Goal: Task Accomplishment & Management: Complete application form

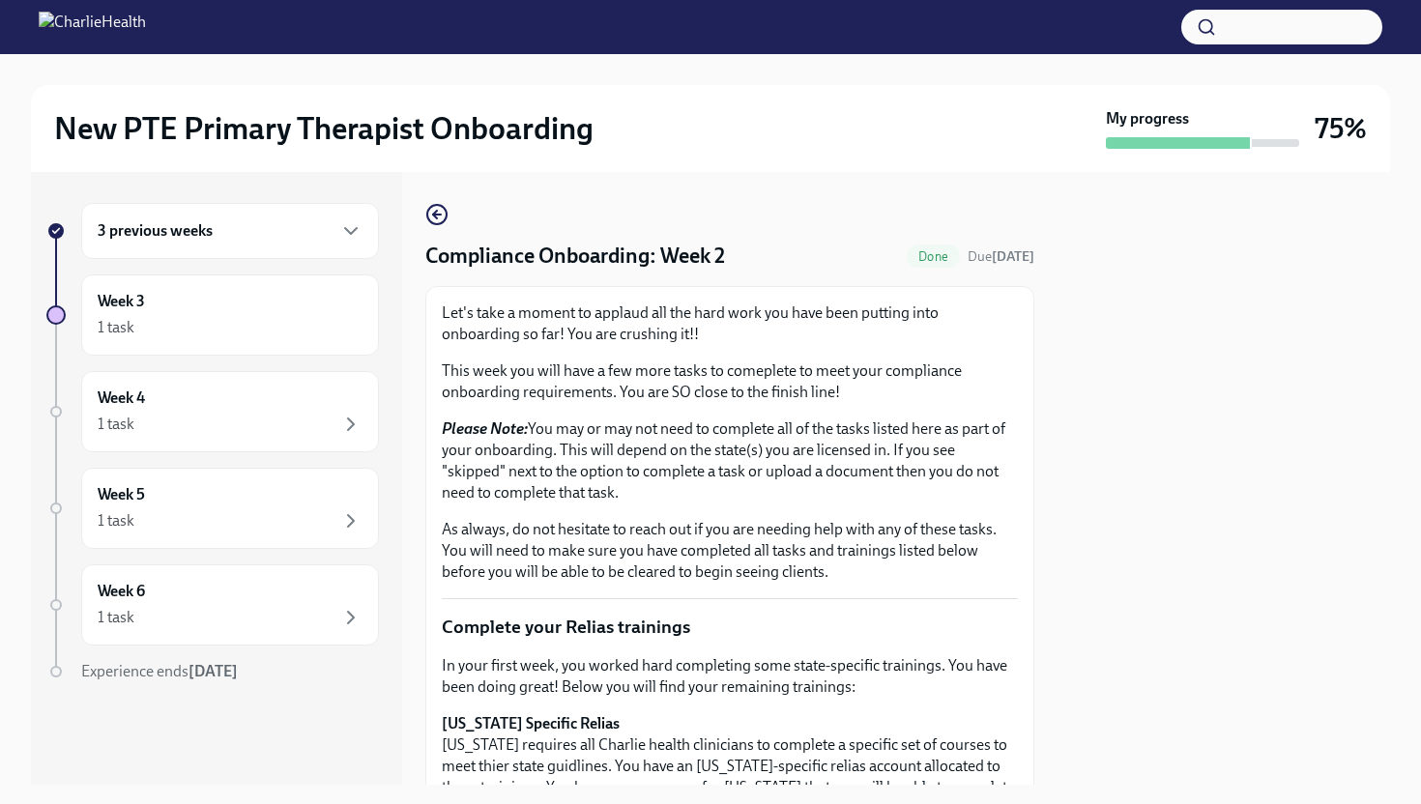
scroll to position [1459, 0]
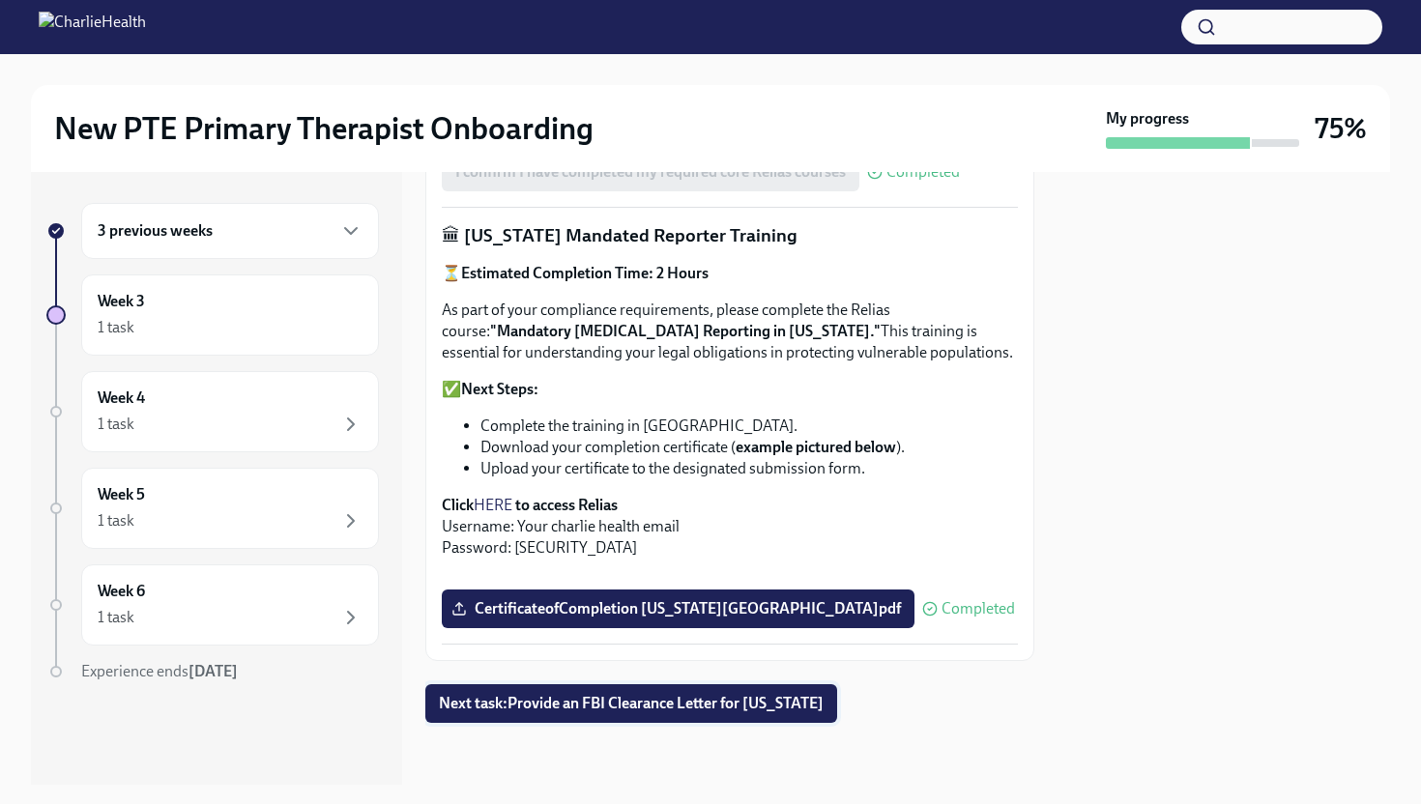
click at [502, 700] on span "Next task : Provide an FBI Clearance Letter for [US_STATE]" at bounding box center [631, 703] width 385 height 19
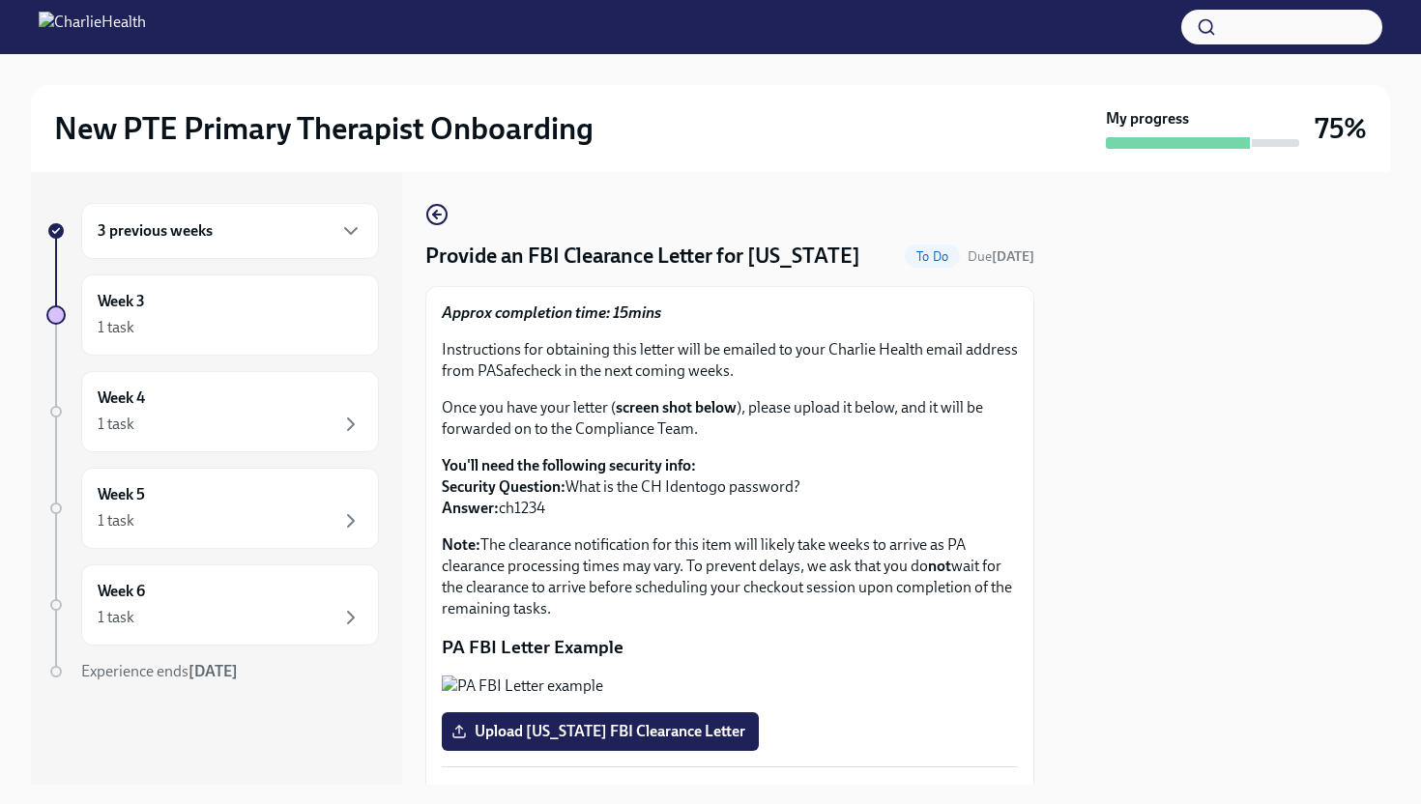
scroll to position [316, 0]
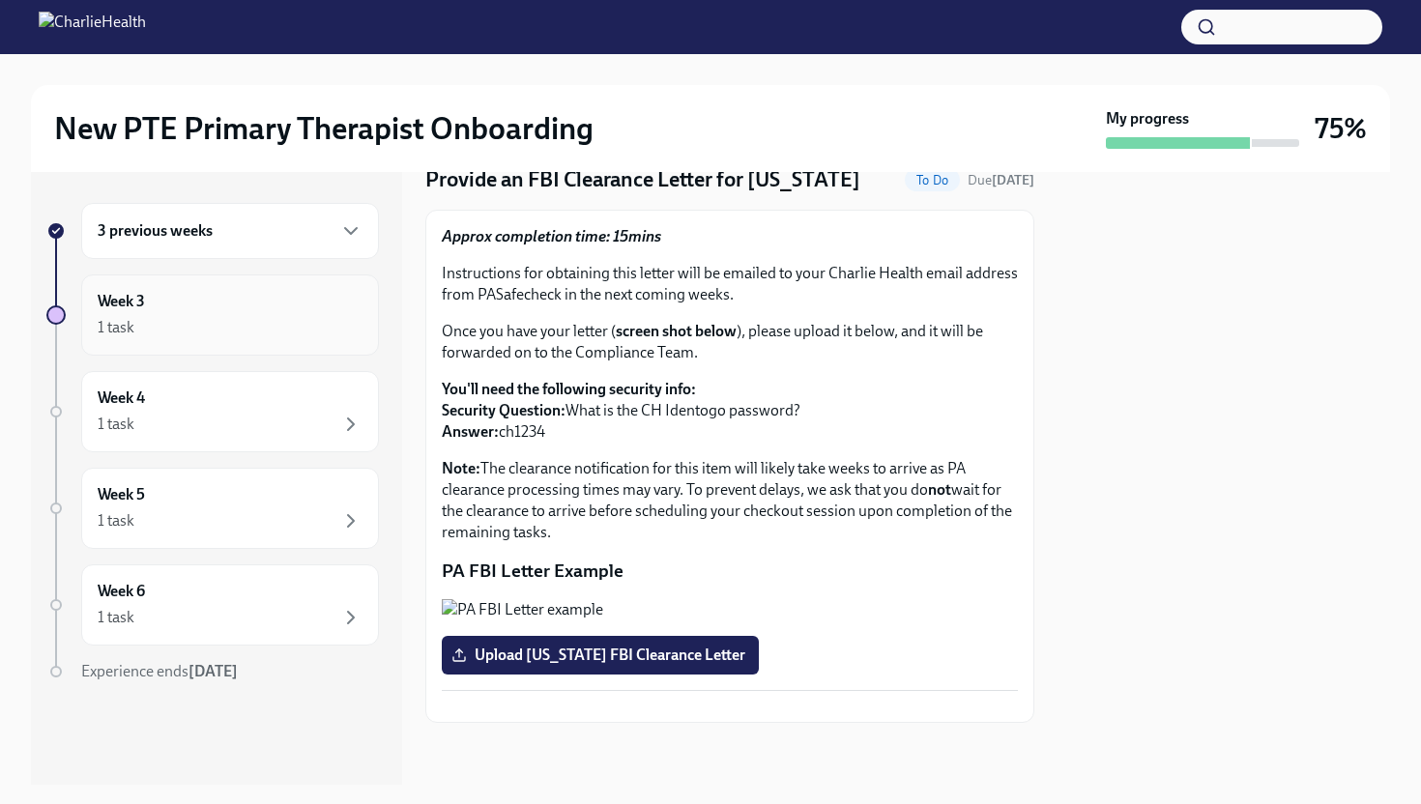
click at [186, 327] on div "1 task" at bounding box center [230, 327] width 265 height 23
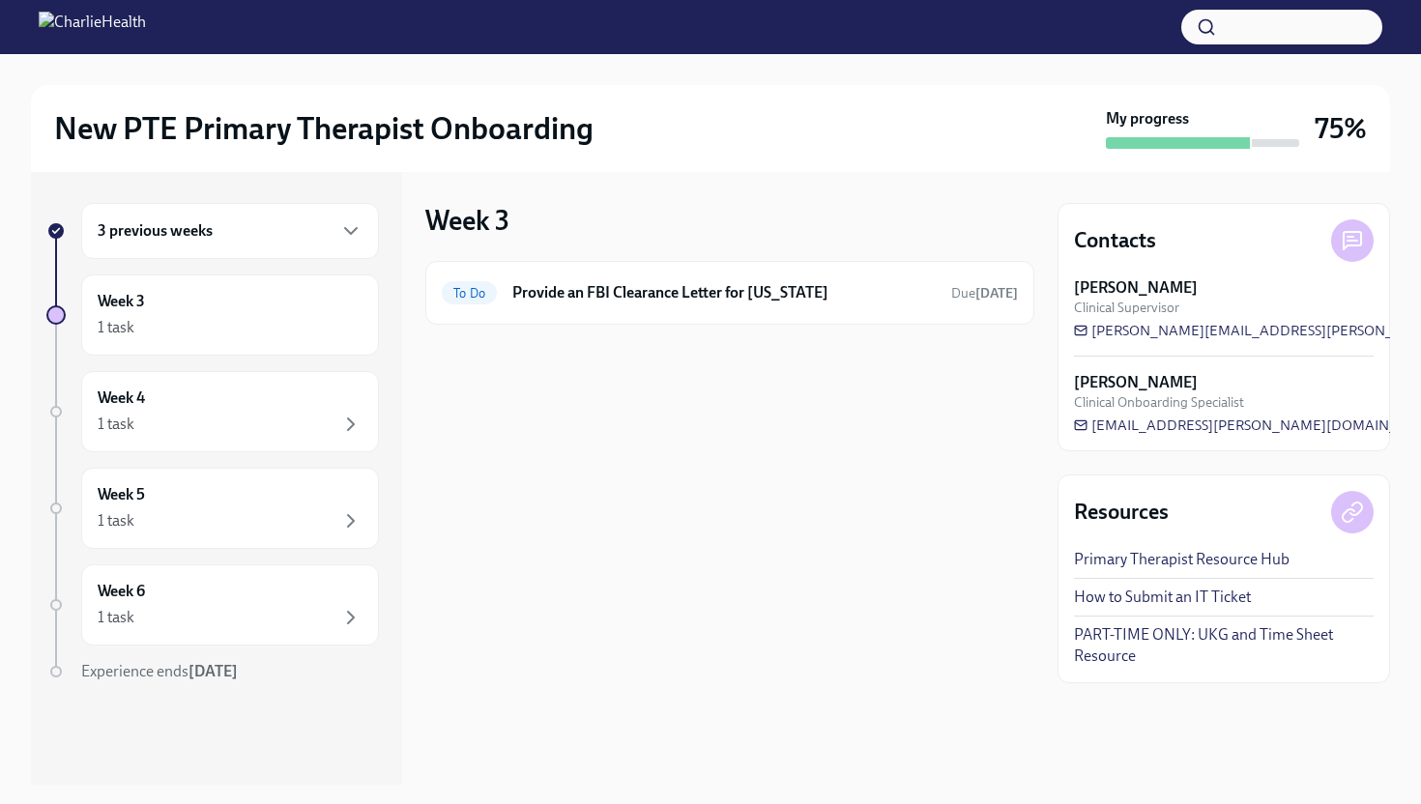
click at [256, 247] on div "3 previous weeks" at bounding box center [230, 231] width 298 height 56
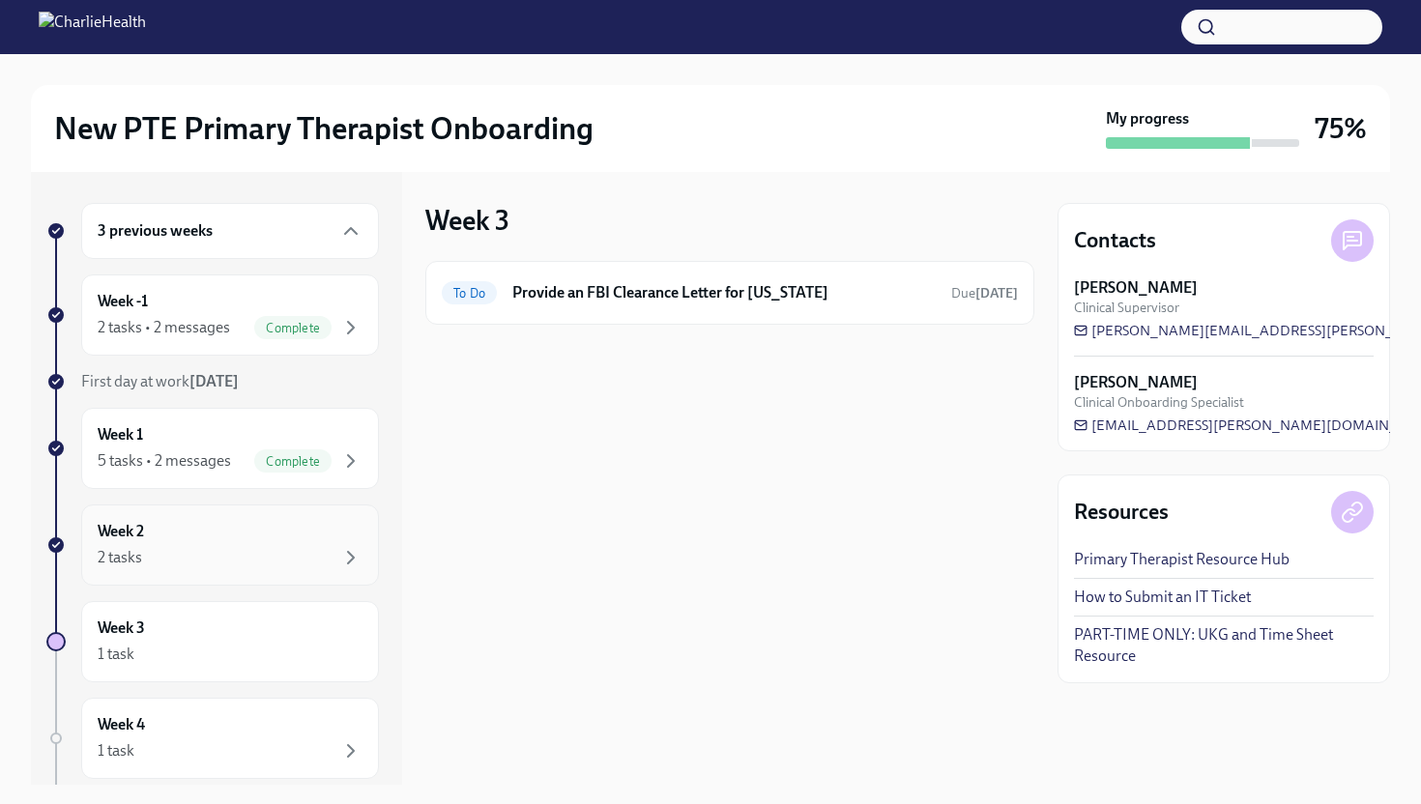
click at [183, 547] on div "2 tasks" at bounding box center [230, 557] width 265 height 23
click at [548, 314] on div "To Do Clinical Onboarding: Week 2 Due [DATE]" at bounding box center [729, 293] width 609 height 64
click at [476, 279] on div "To Do Clinical Onboarding: Week 2 Due [DATE]" at bounding box center [730, 292] width 576 height 31
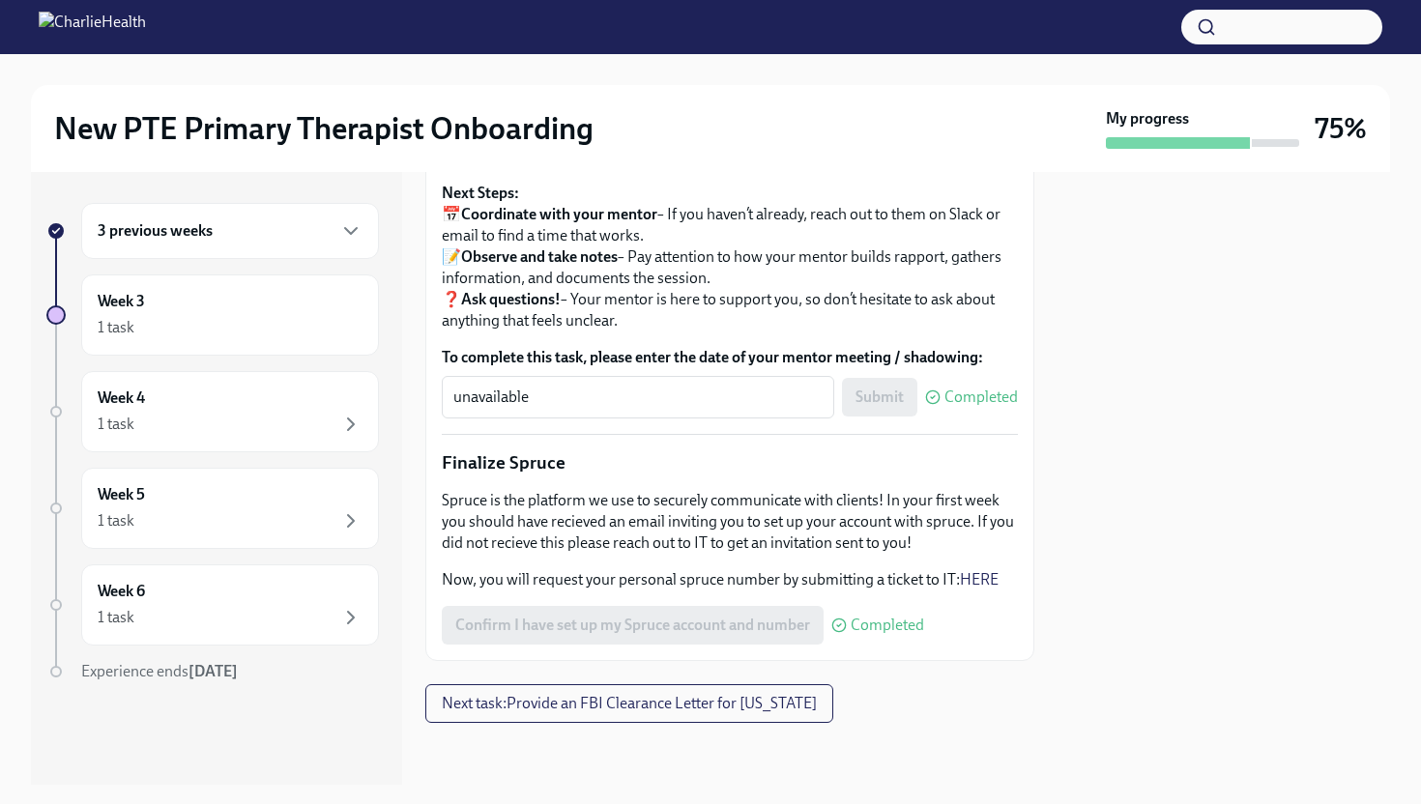
scroll to position [2261, 0]
click at [245, 239] on div "3 previous weeks" at bounding box center [230, 230] width 265 height 23
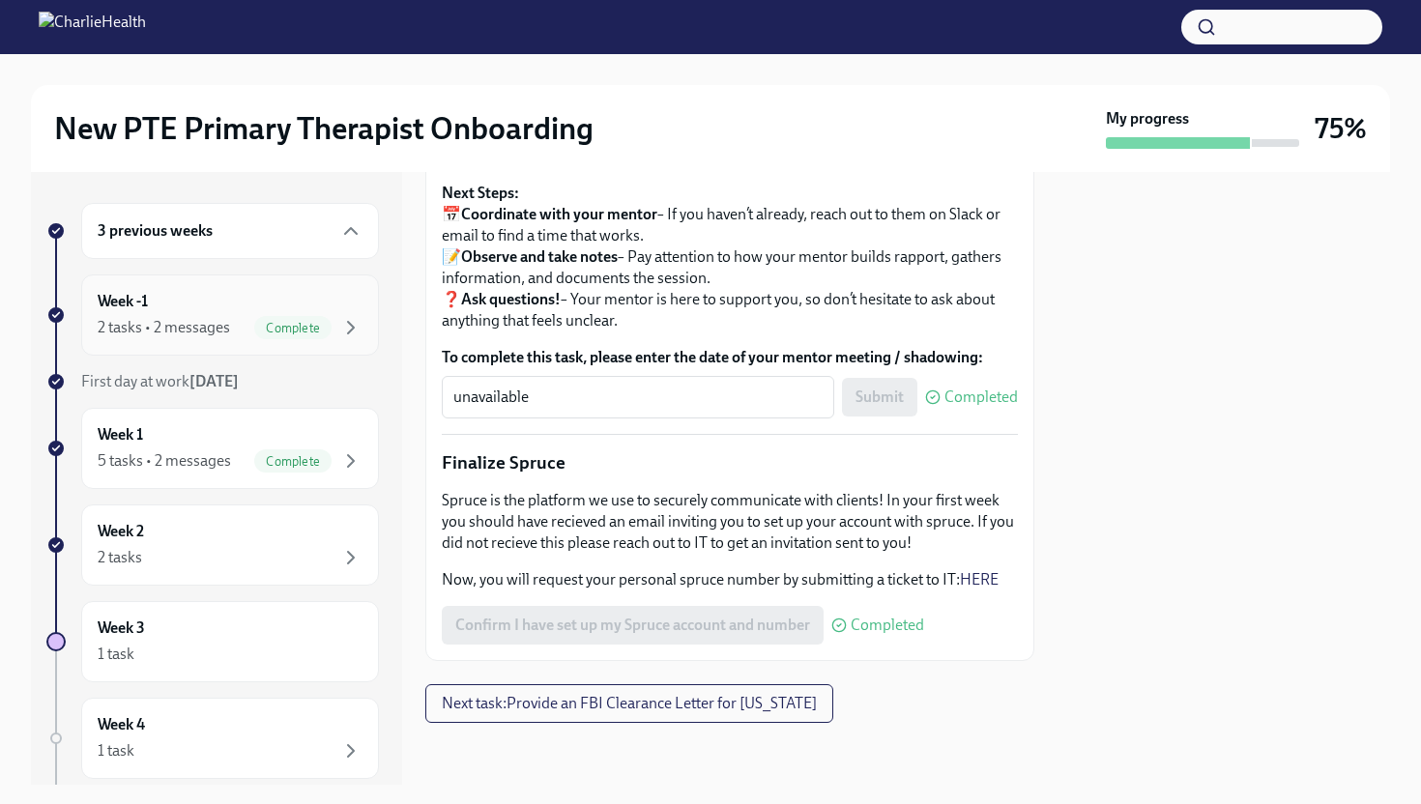
click at [228, 330] on div "2 tasks • 2 messages" at bounding box center [164, 327] width 132 height 21
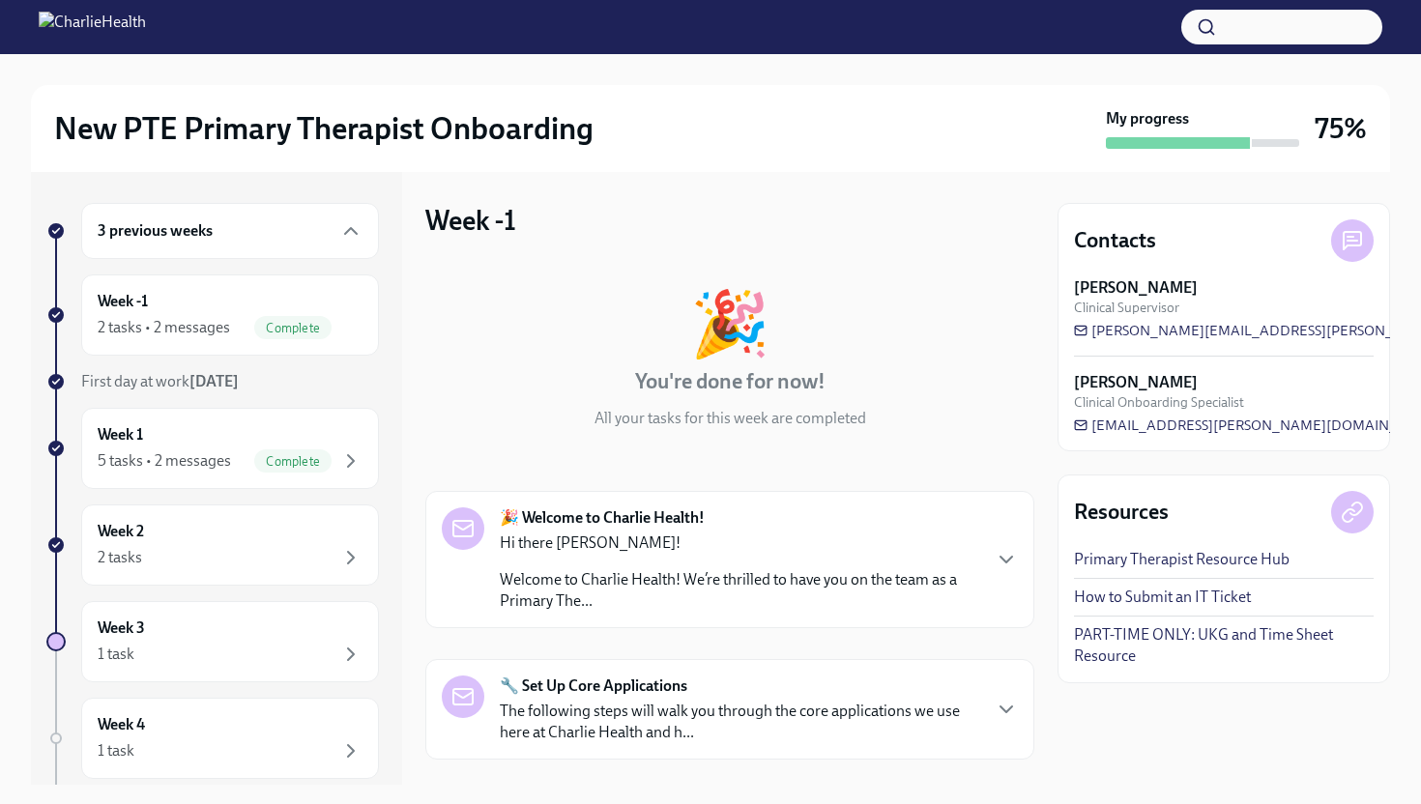
scroll to position [255, 0]
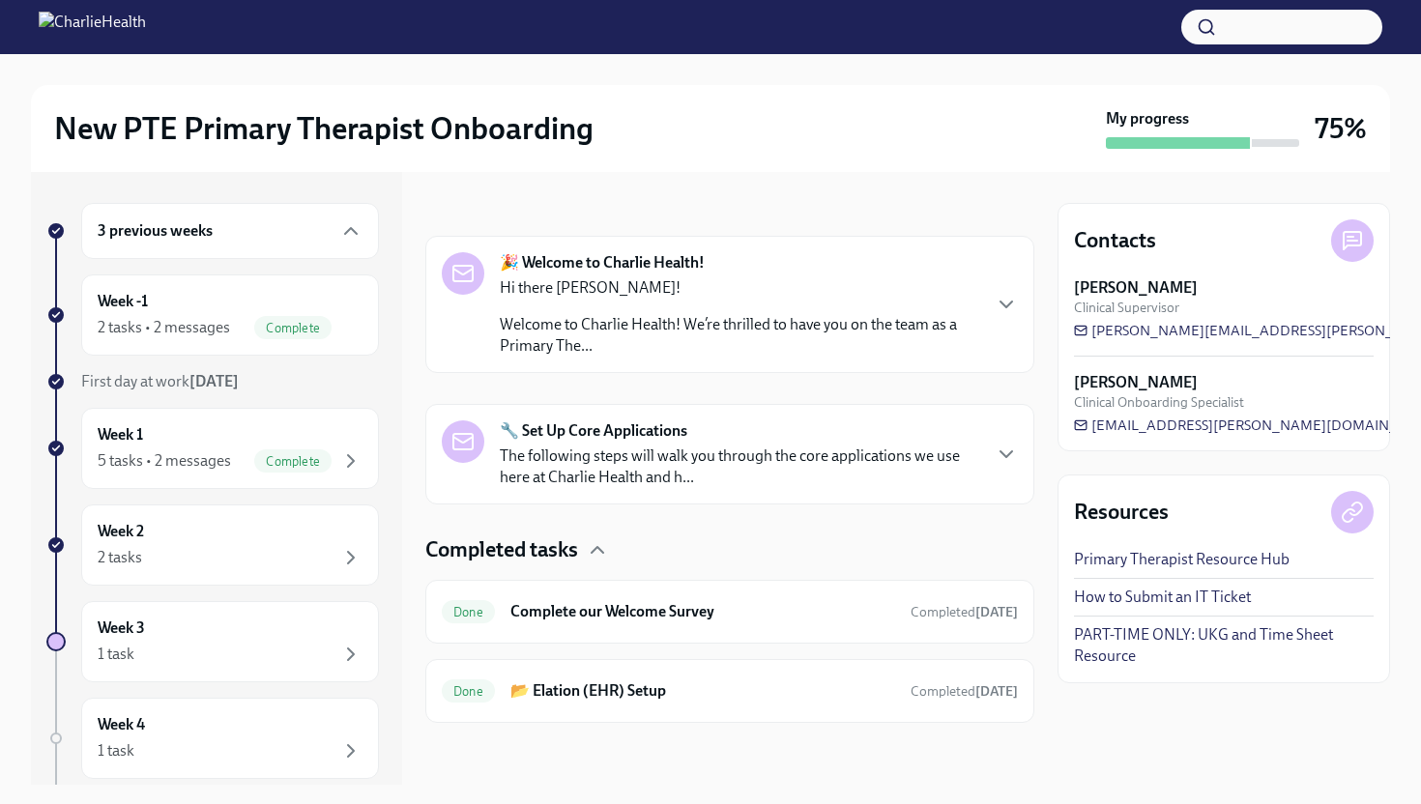
click at [772, 449] on p "The following steps will walk you through the core applications we use here at …" at bounding box center [739, 467] width 479 height 43
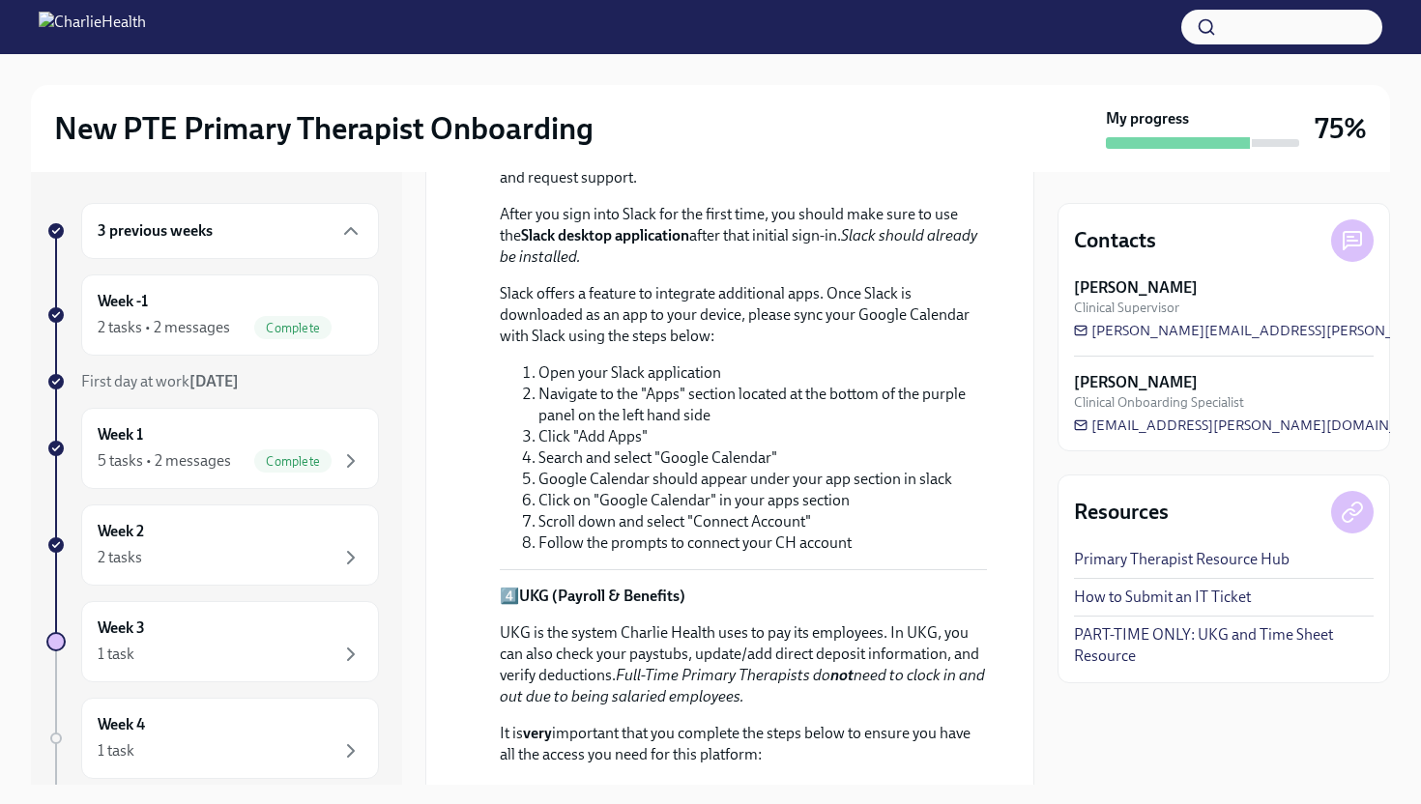
scroll to position [1695, 0]
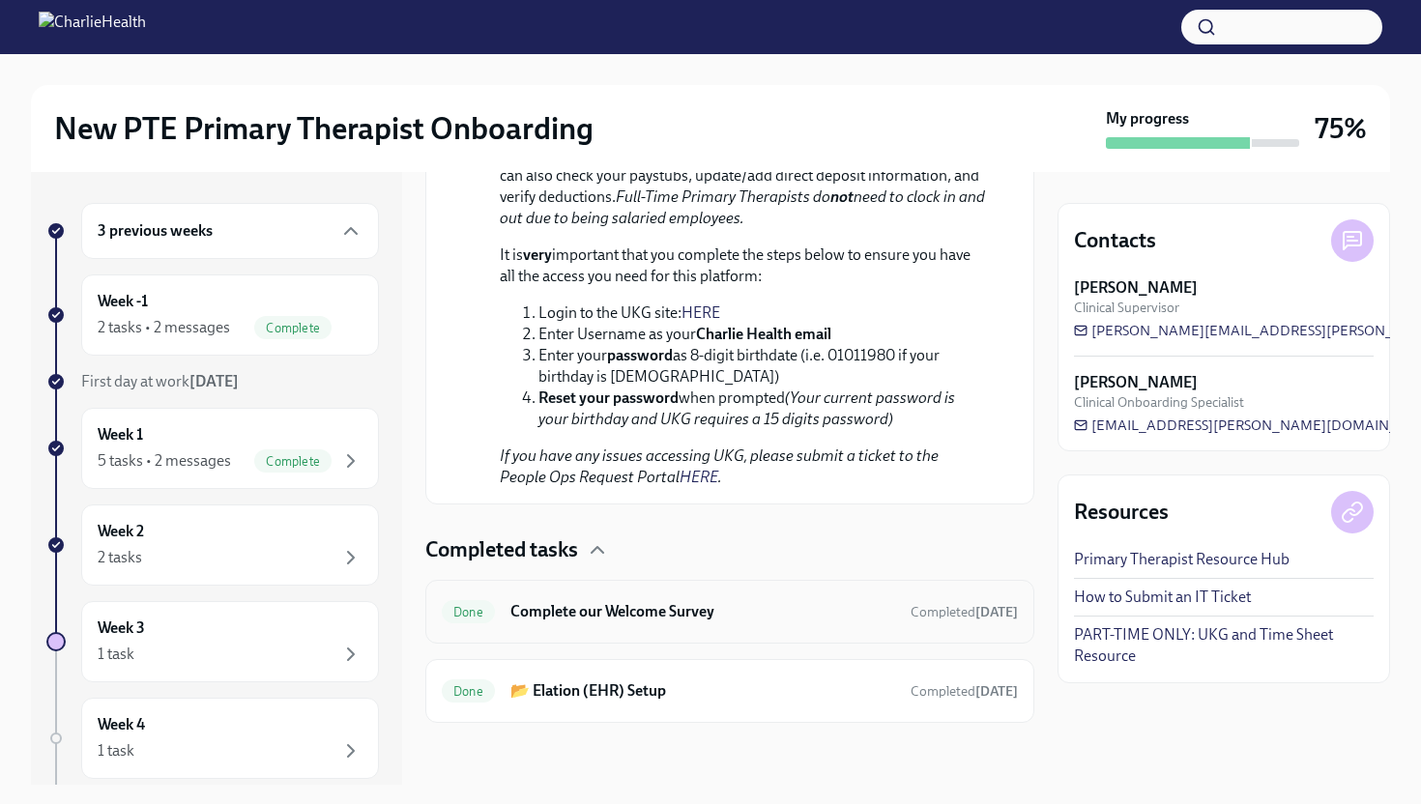
click at [696, 606] on h6 "Complete our Welcome Survey" at bounding box center [702, 611] width 385 height 21
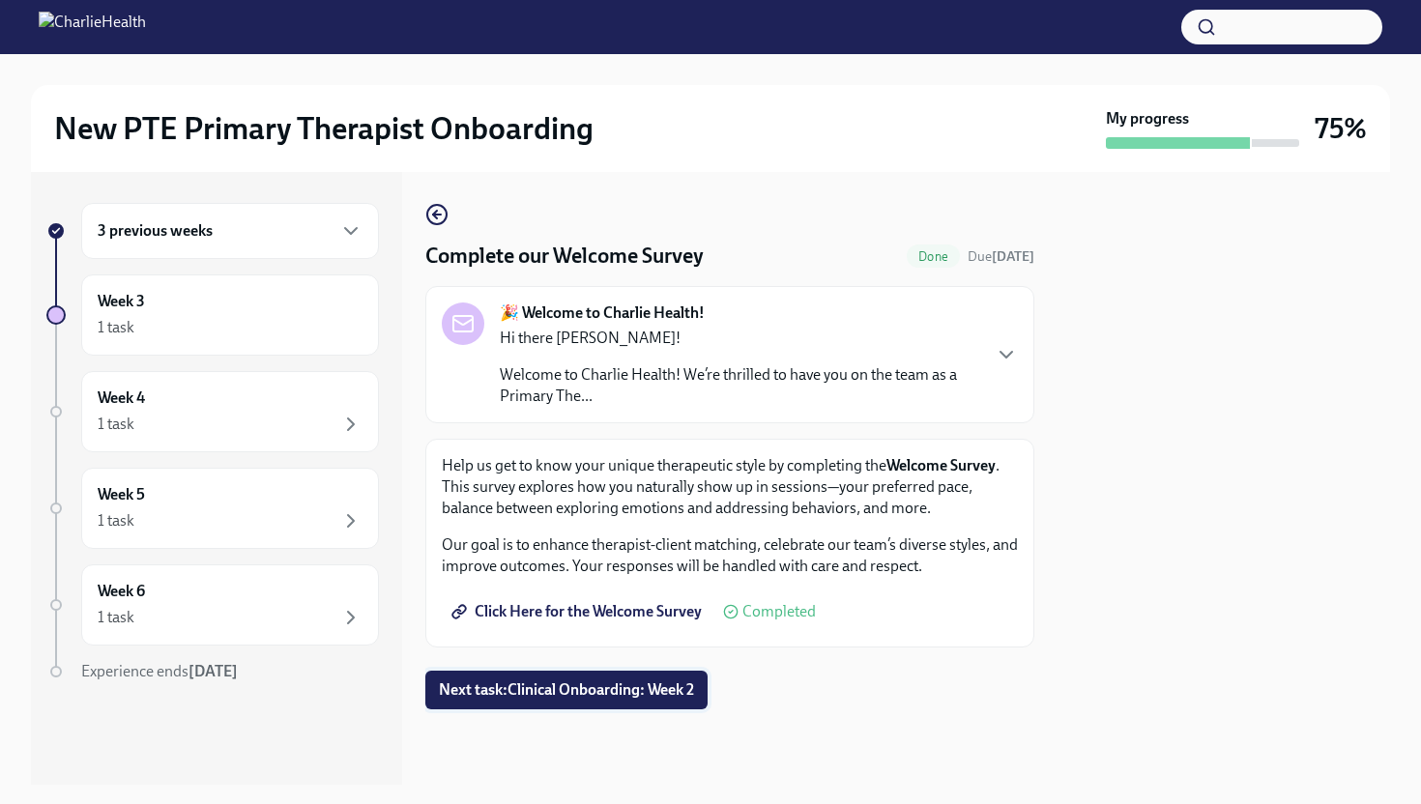
click at [583, 698] on span "Next task : Clinical Onboarding: Week 2" at bounding box center [566, 689] width 255 height 19
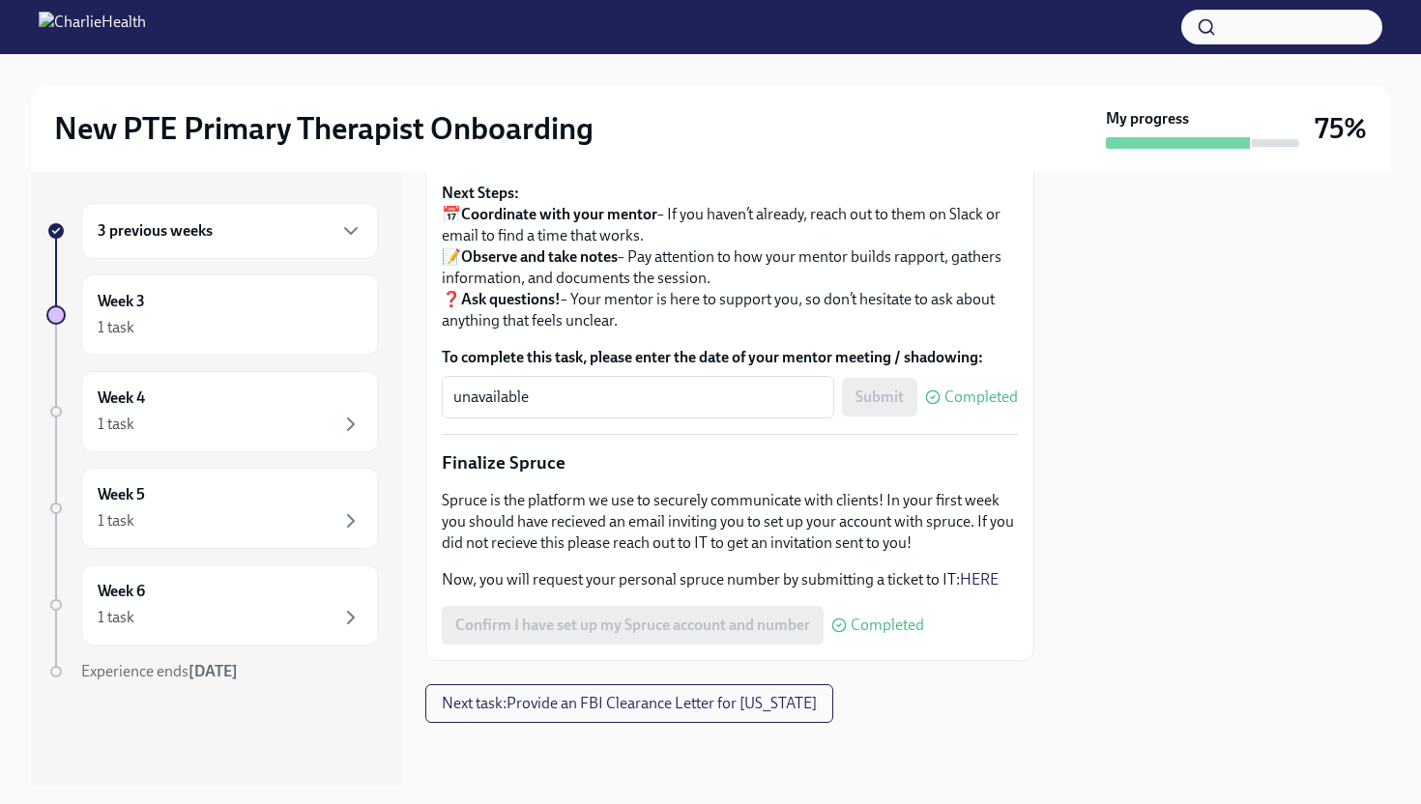
scroll to position [2261, 0]
click at [644, 704] on span "Next task : Provide an FBI Clearance Letter for [US_STATE]" at bounding box center [629, 703] width 375 height 19
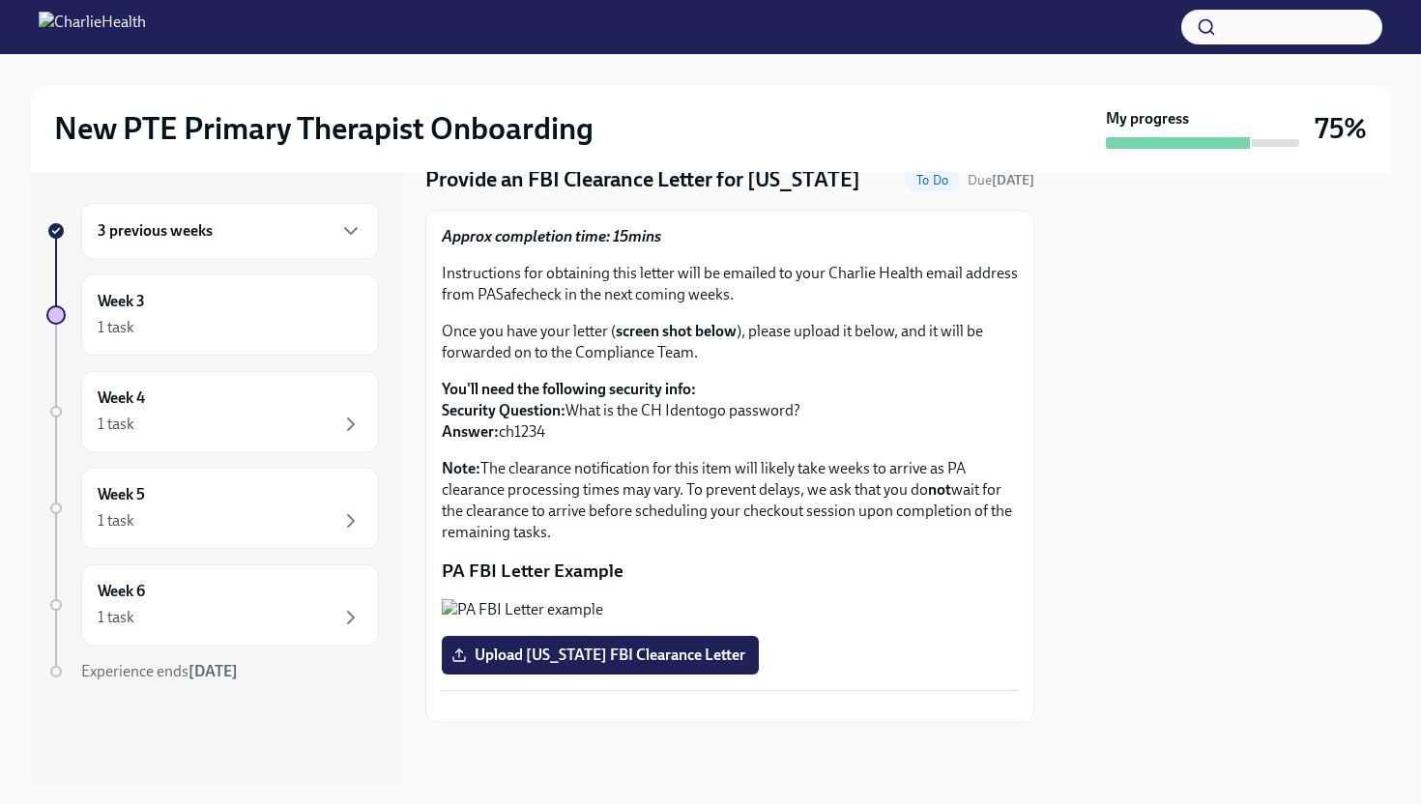
scroll to position [316, 0]
click at [334, 446] on div "Week 4 1 task" at bounding box center [230, 411] width 298 height 81
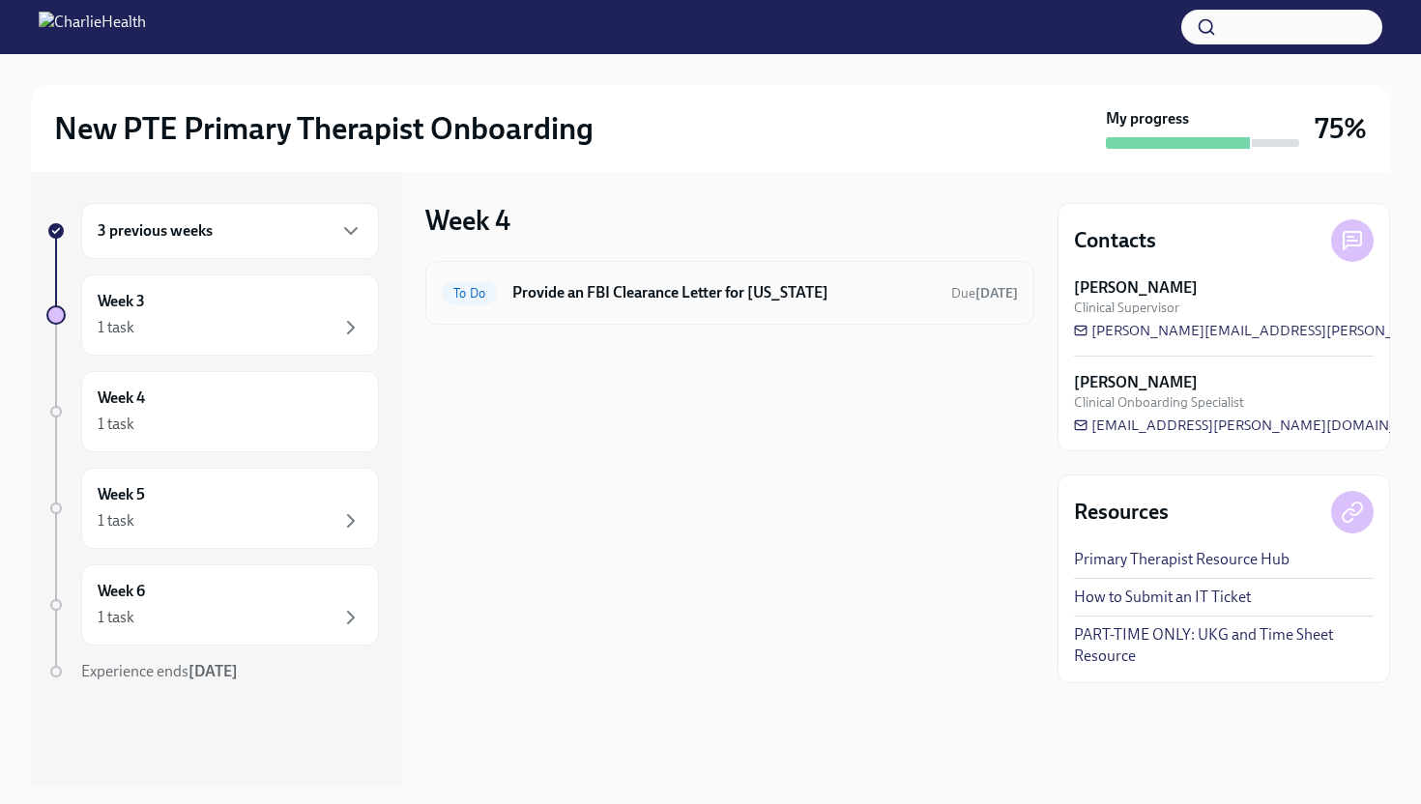
click at [573, 320] on div "To Do Provide an FBI Clearance Letter for [US_STATE] Due [DATE]" at bounding box center [729, 293] width 609 height 64
click at [576, 312] on div "To Do Provide an FBI Clearance Letter for [US_STATE] Due [DATE]" at bounding box center [729, 293] width 609 height 64
click at [575, 297] on h6 "Provide an FBI Clearance Letter for [US_STATE]" at bounding box center [723, 292] width 423 height 21
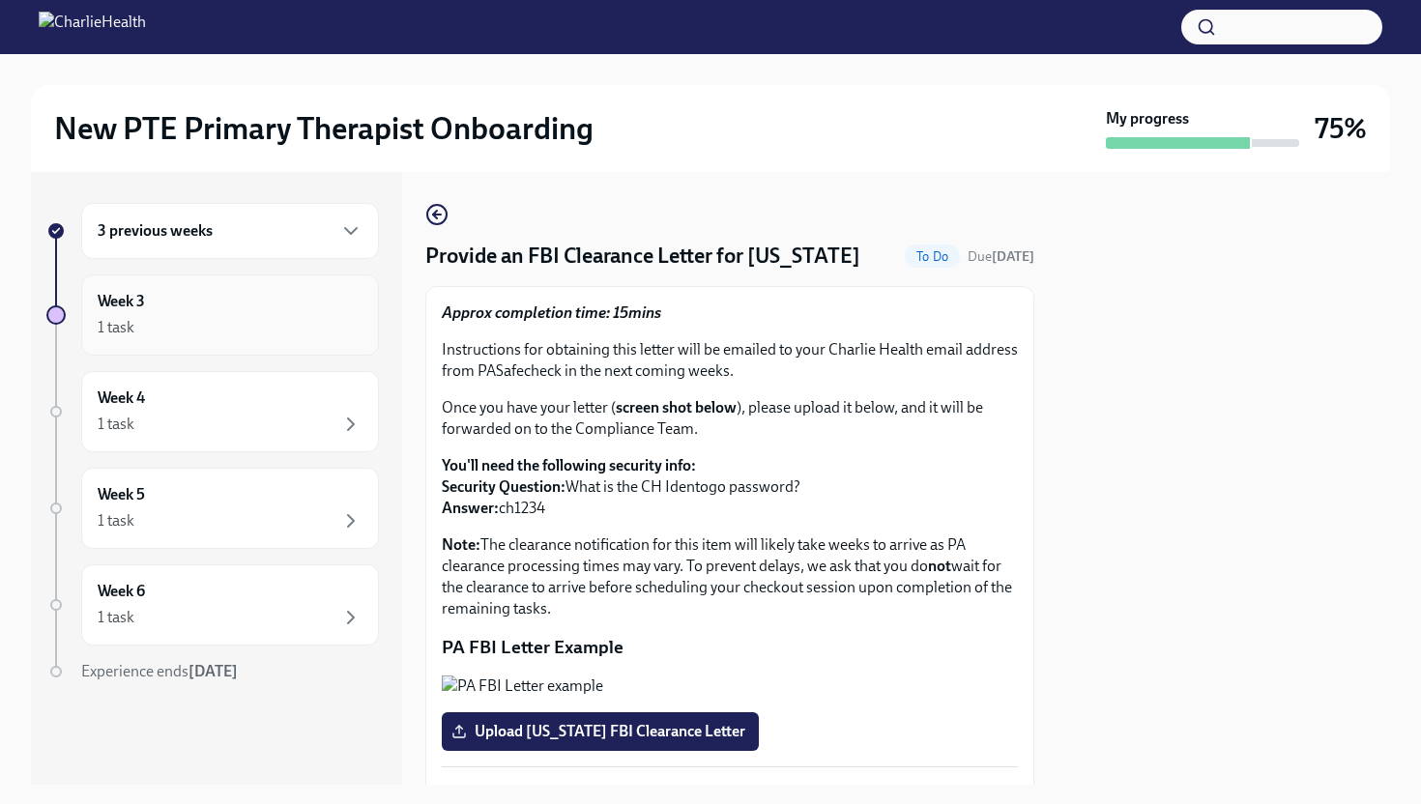
click at [246, 332] on div "1 task" at bounding box center [230, 327] width 265 height 23
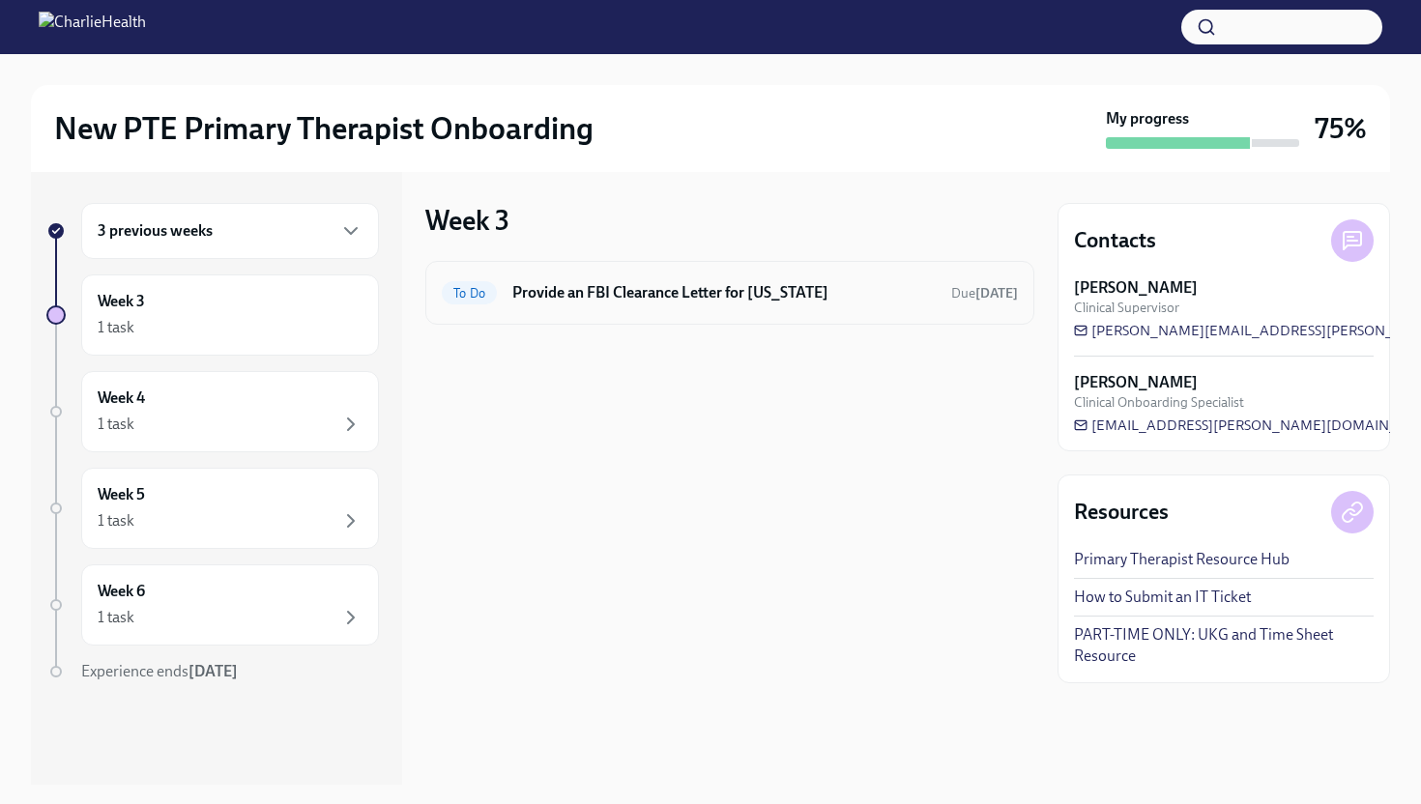
click at [558, 314] on div "To Do Provide an FBI Clearance Letter for [US_STATE] Due [DATE]" at bounding box center [729, 293] width 609 height 64
click at [563, 304] on div "To Do Provide an FBI Clearance Letter for [US_STATE] Due [DATE]" at bounding box center [730, 292] width 576 height 31
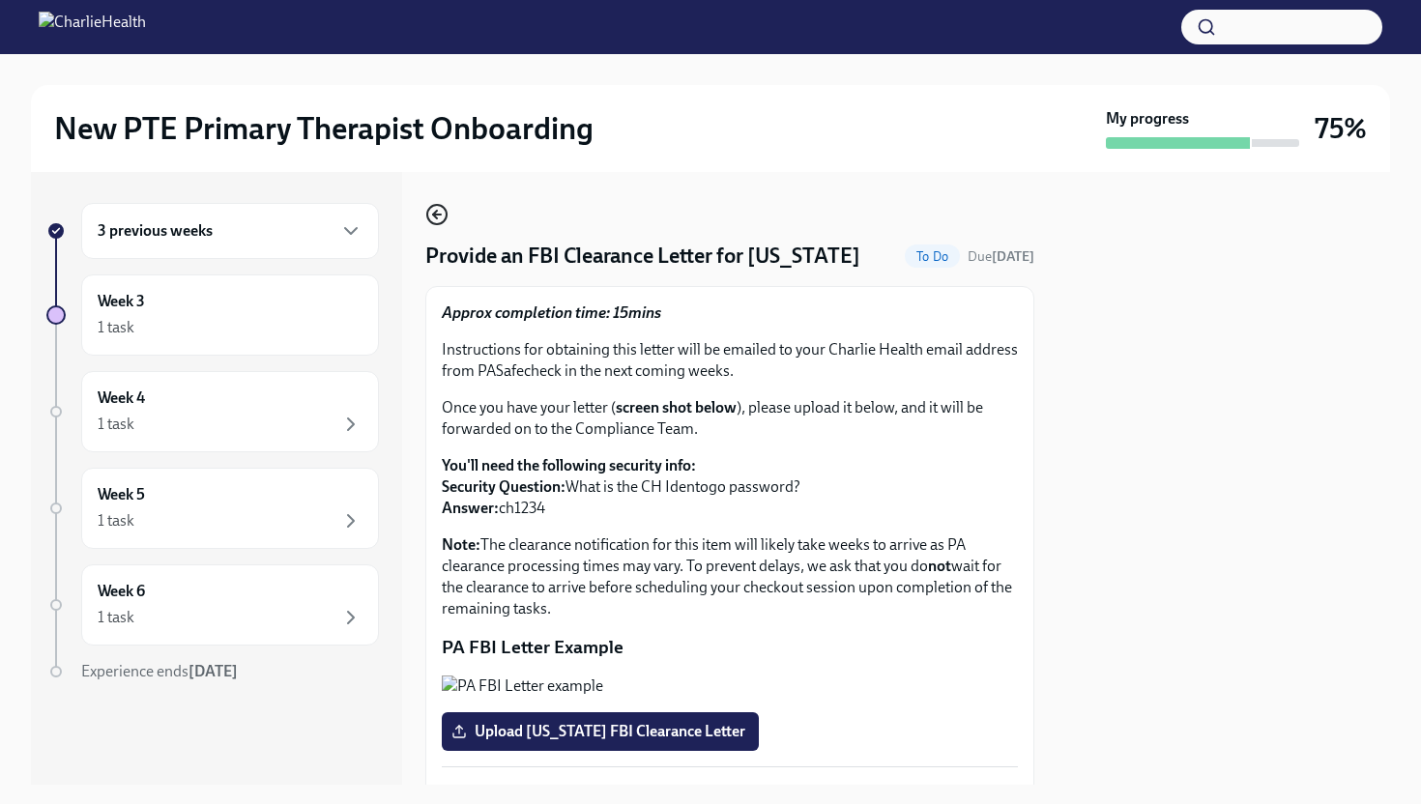
click at [428, 220] on circle "button" at bounding box center [436, 214] width 19 height 19
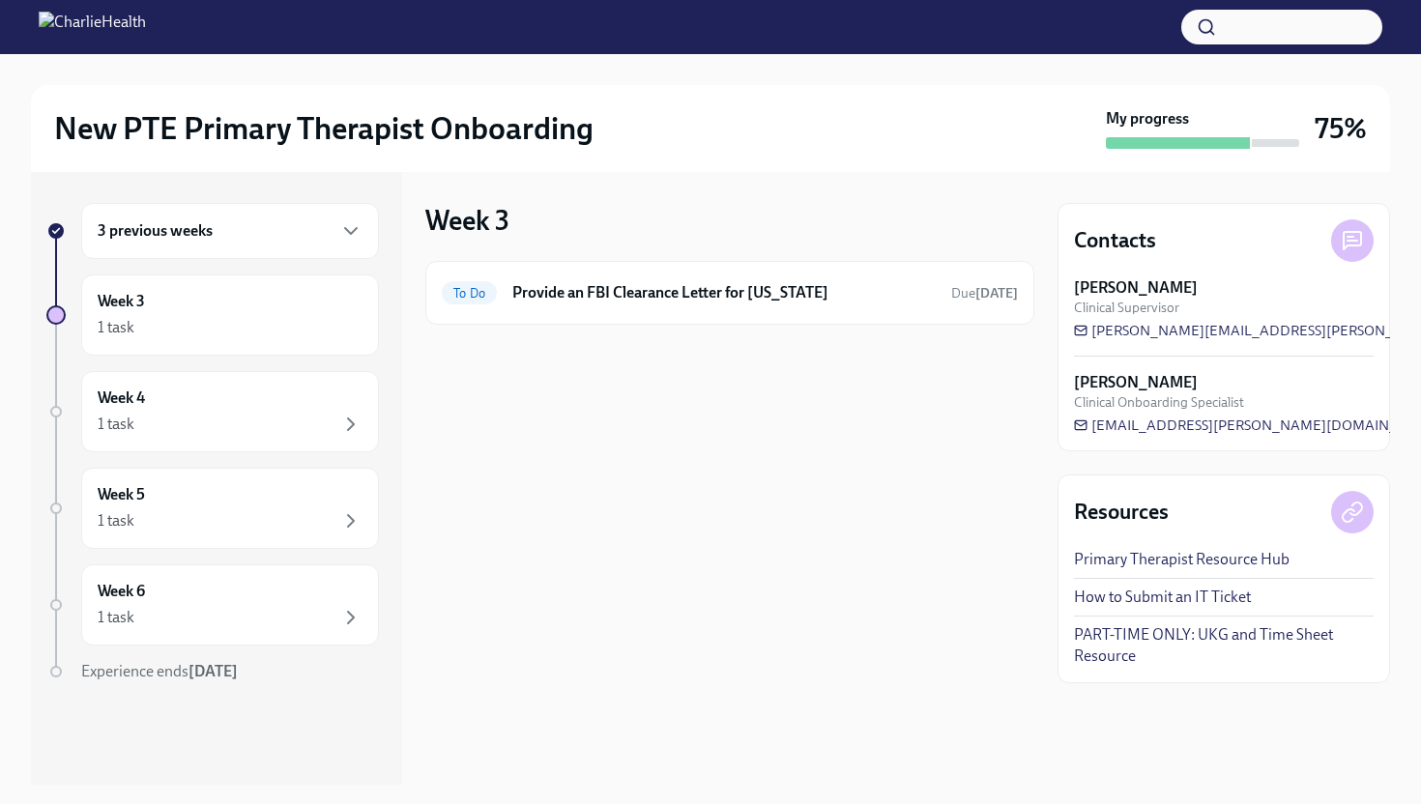
click at [270, 242] on div "3 previous weeks" at bounding box center [230, 230] width 265 height 23
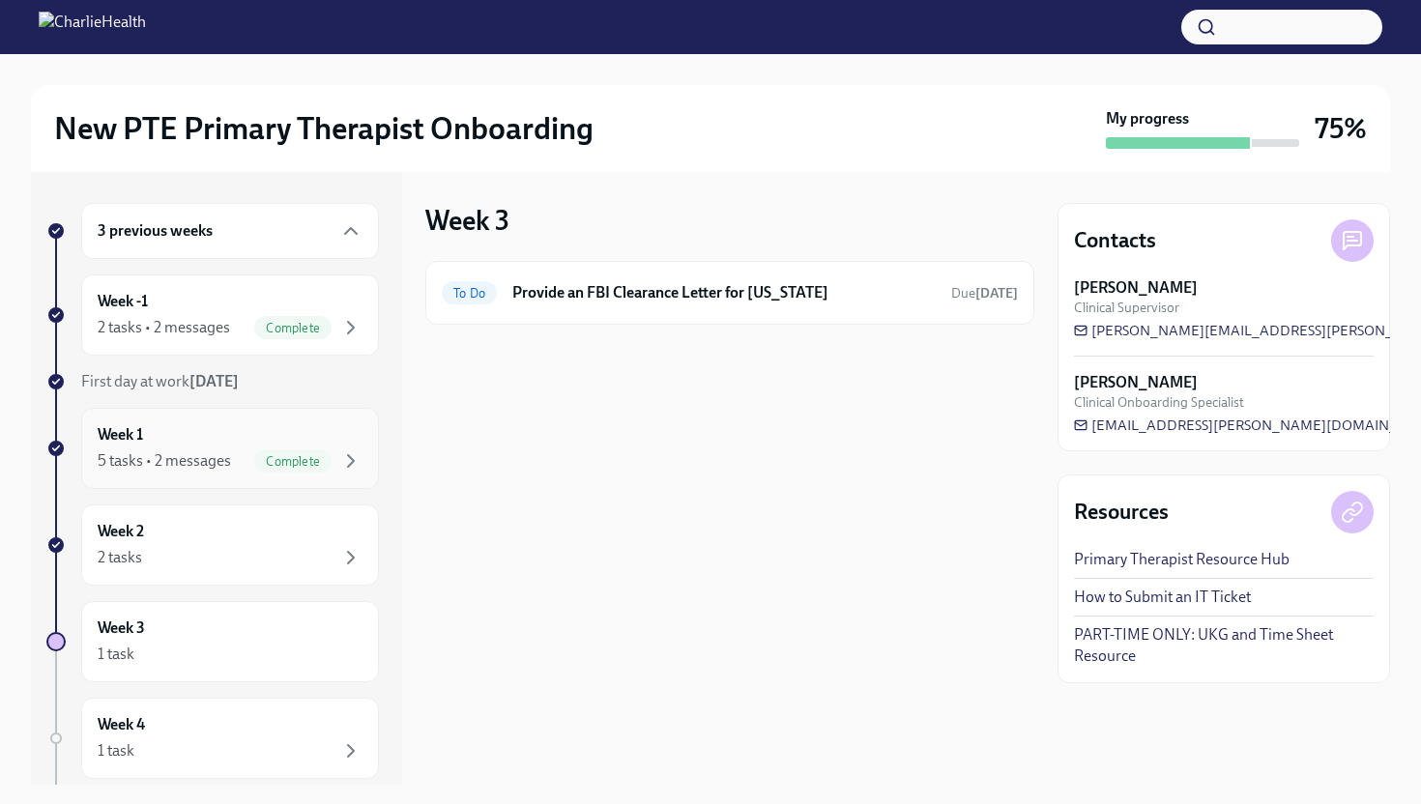
click at [180, 440] on div "Week 1 5 tasks • 2 messages Complete" at bounding box center [230, 448] width 265 height 48
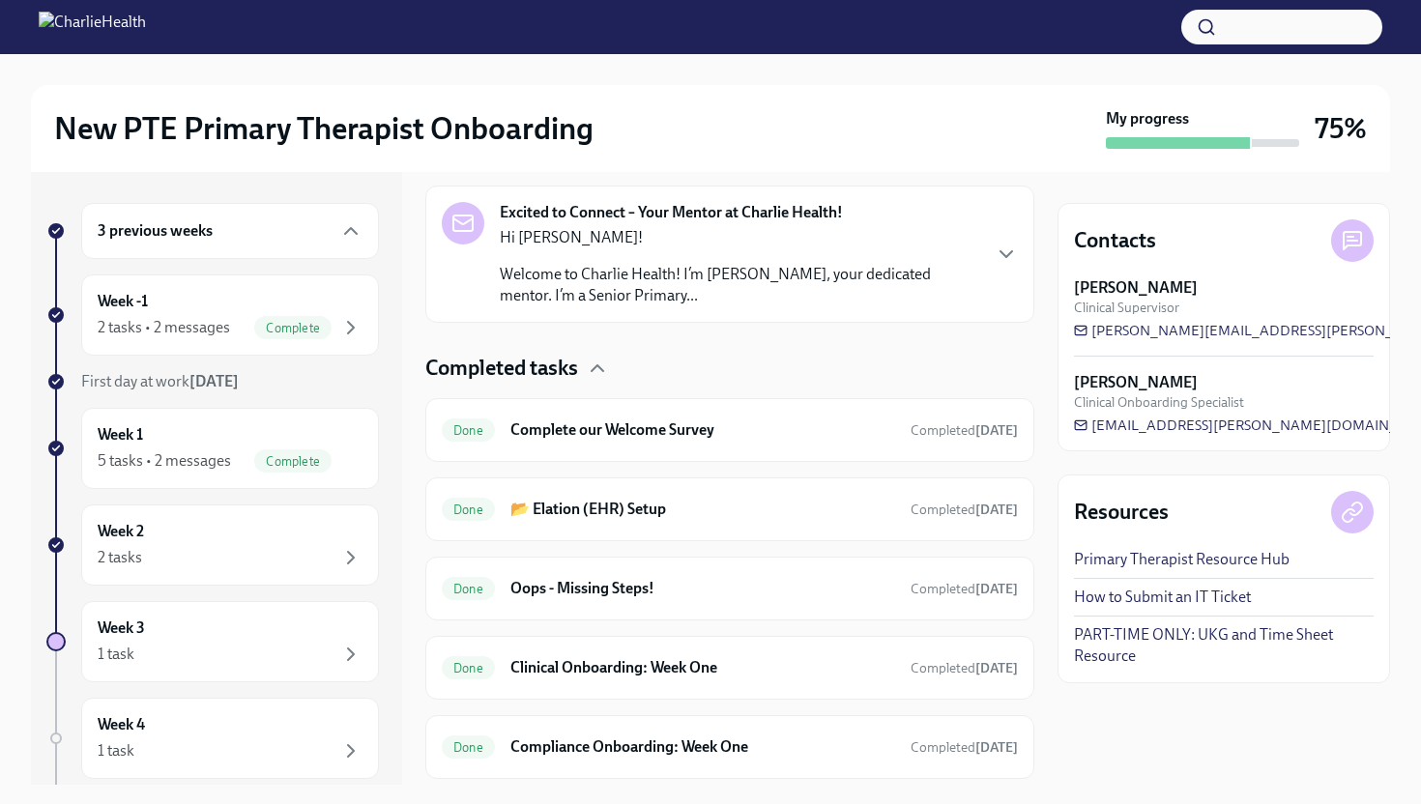
scroll to position [545, 0]
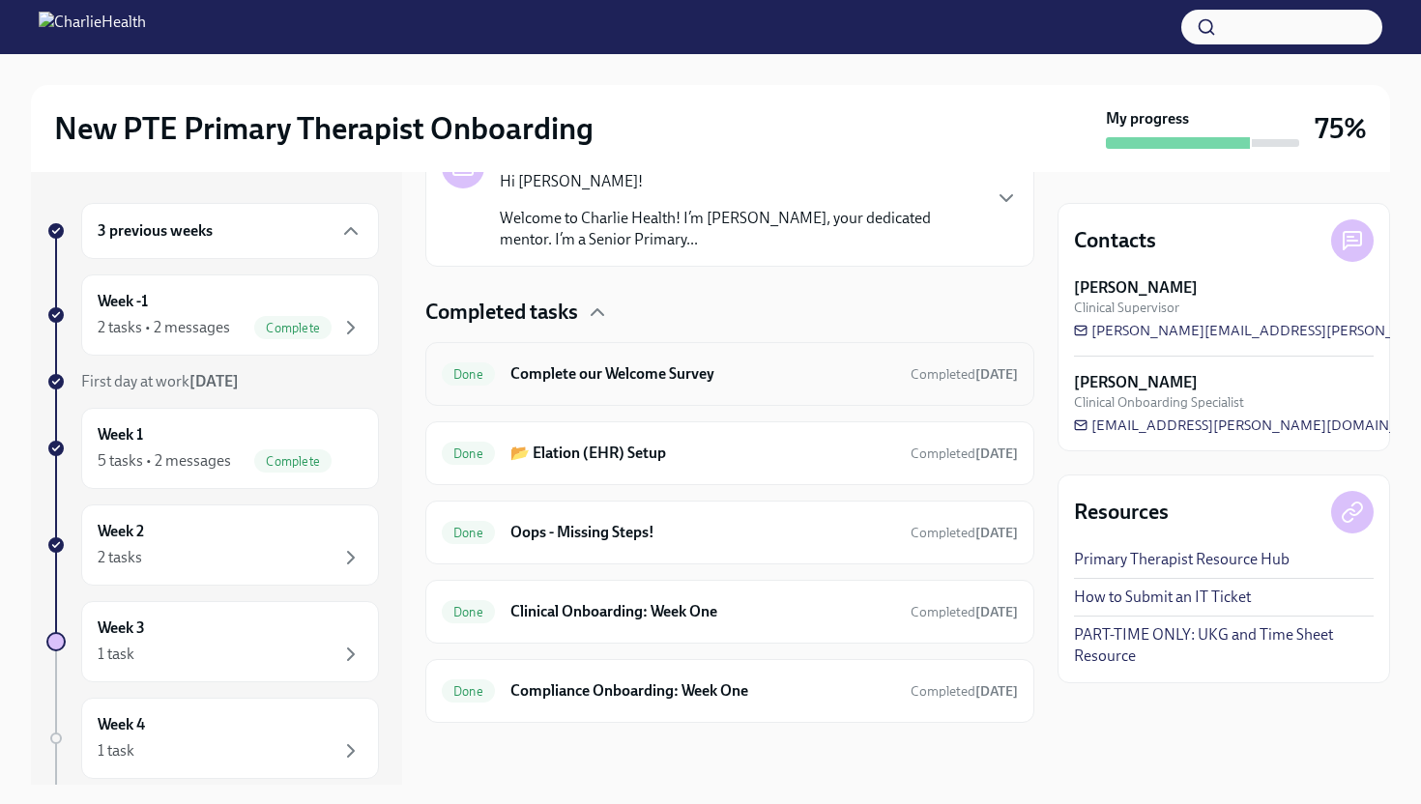
click at [577, 397] on div "Done Complete our Welcome Survey Completed [DATE]" at bounding box center [729, 374] width 609 height 64
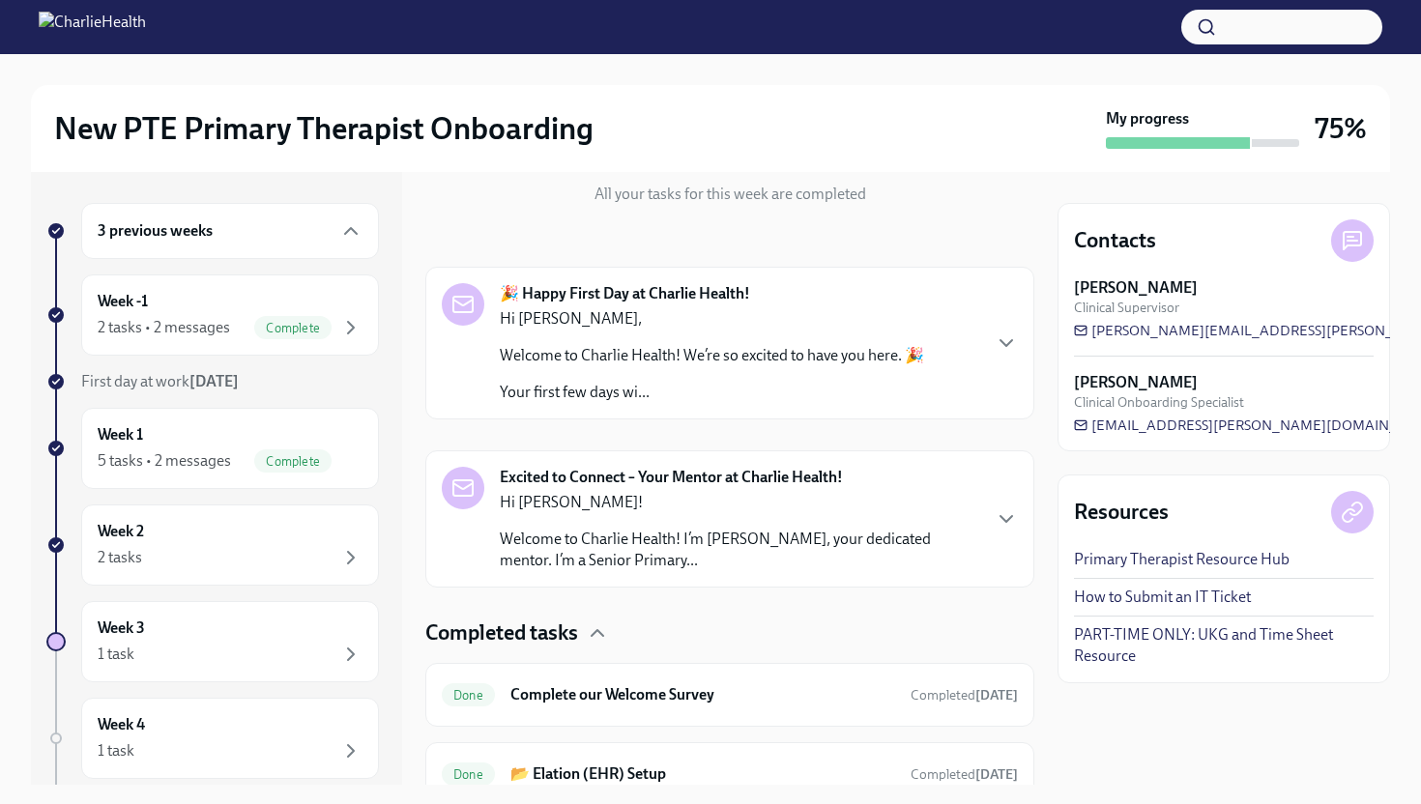
click at [635, 368] on div "Hi [PERSON_NAME], Welcome to Charlie Health! We’re so excited to have you here.…" at bounding box center [712, 355] width 424 height 95
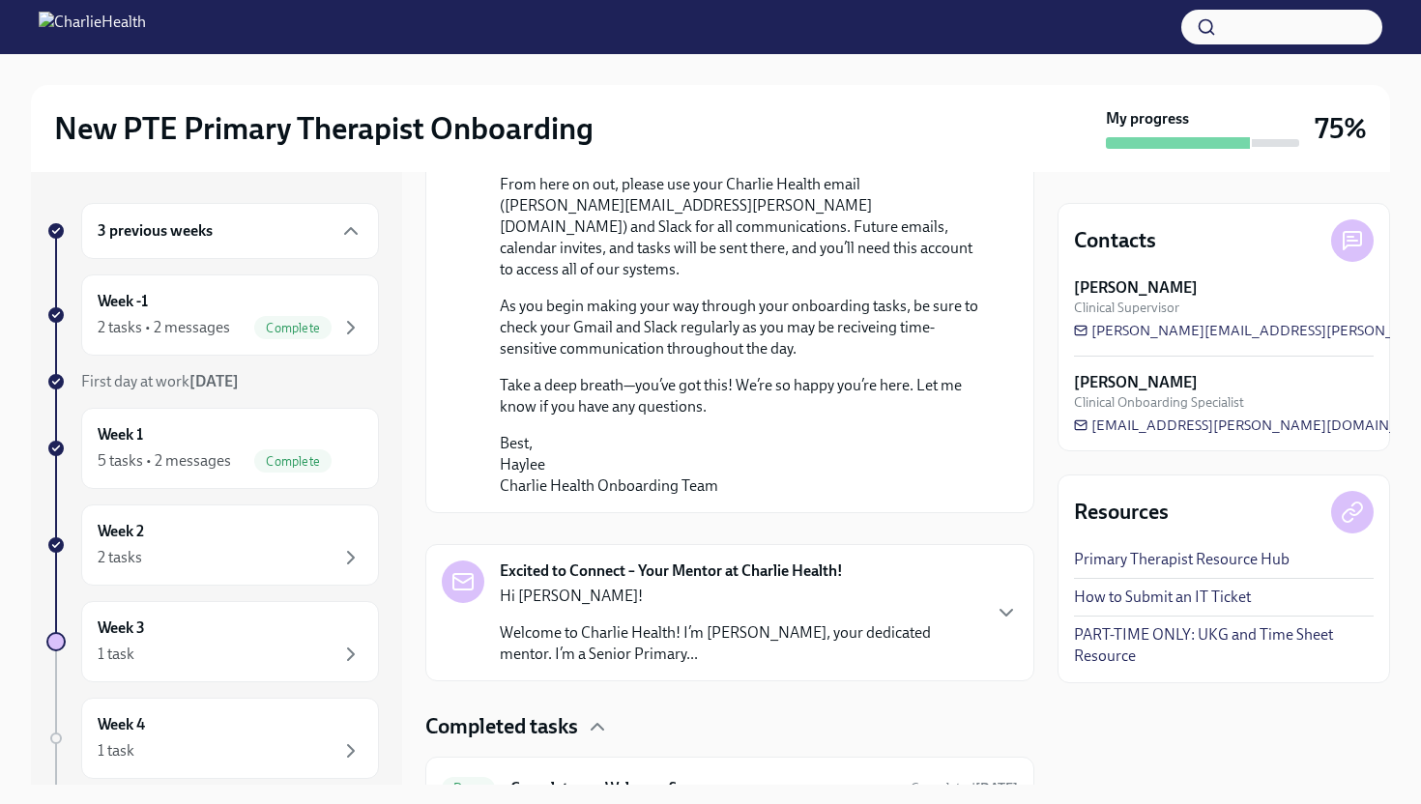
scroll to position [1922, 0]
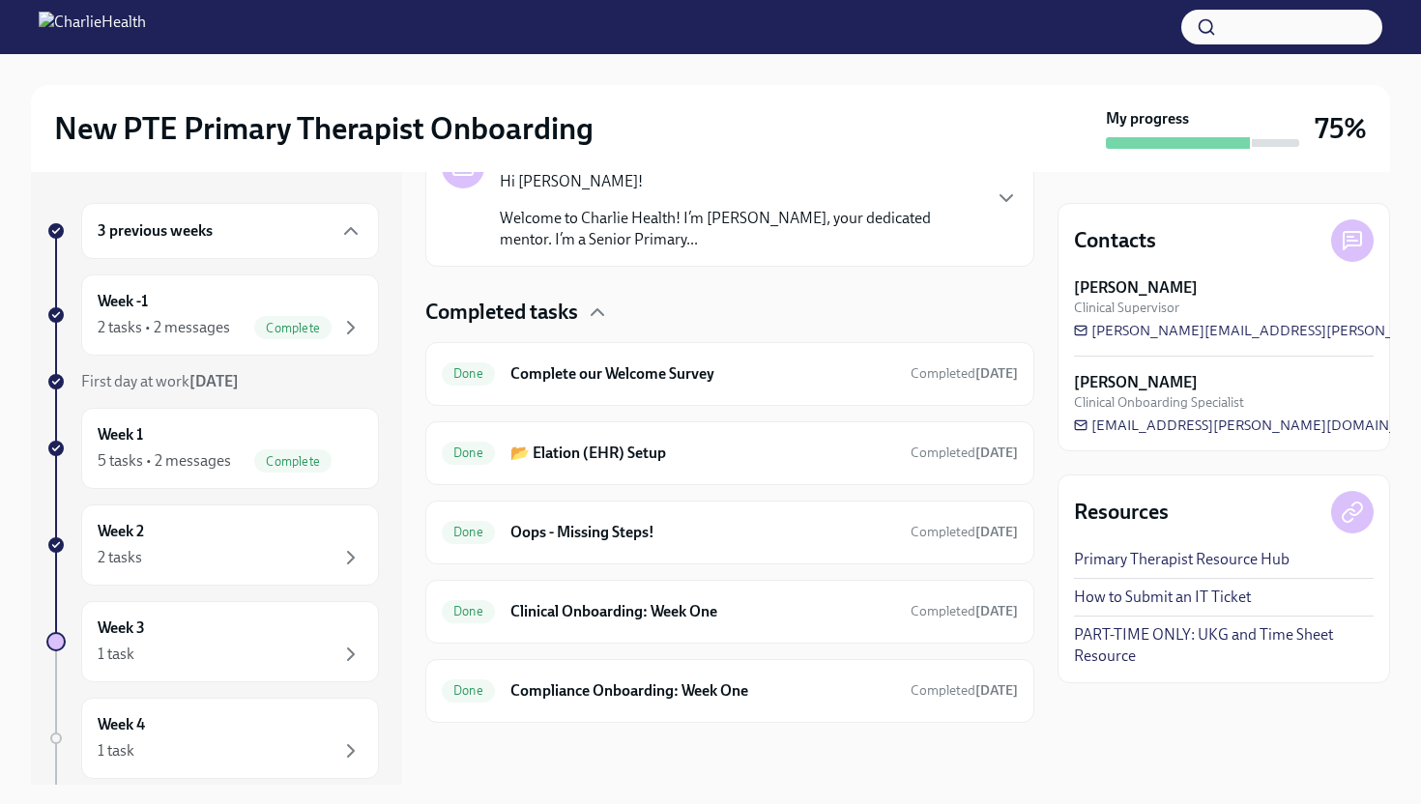
click at [657, 267] on div "Excited to Connect – Your Mentor at Charlie Health! Hi [PERSON_NAME]! Welcome t…" at bounding box center [729, 198] width 609 height 137
click at [217, 428] on div "Week 1 5 tasks • 2 messages Complete" at bounding box center [230, 448] width 265 height 48
click at [182, 524] on div "Week 2 2 tasks" at bounding box center [230, 545] width 265 height 48
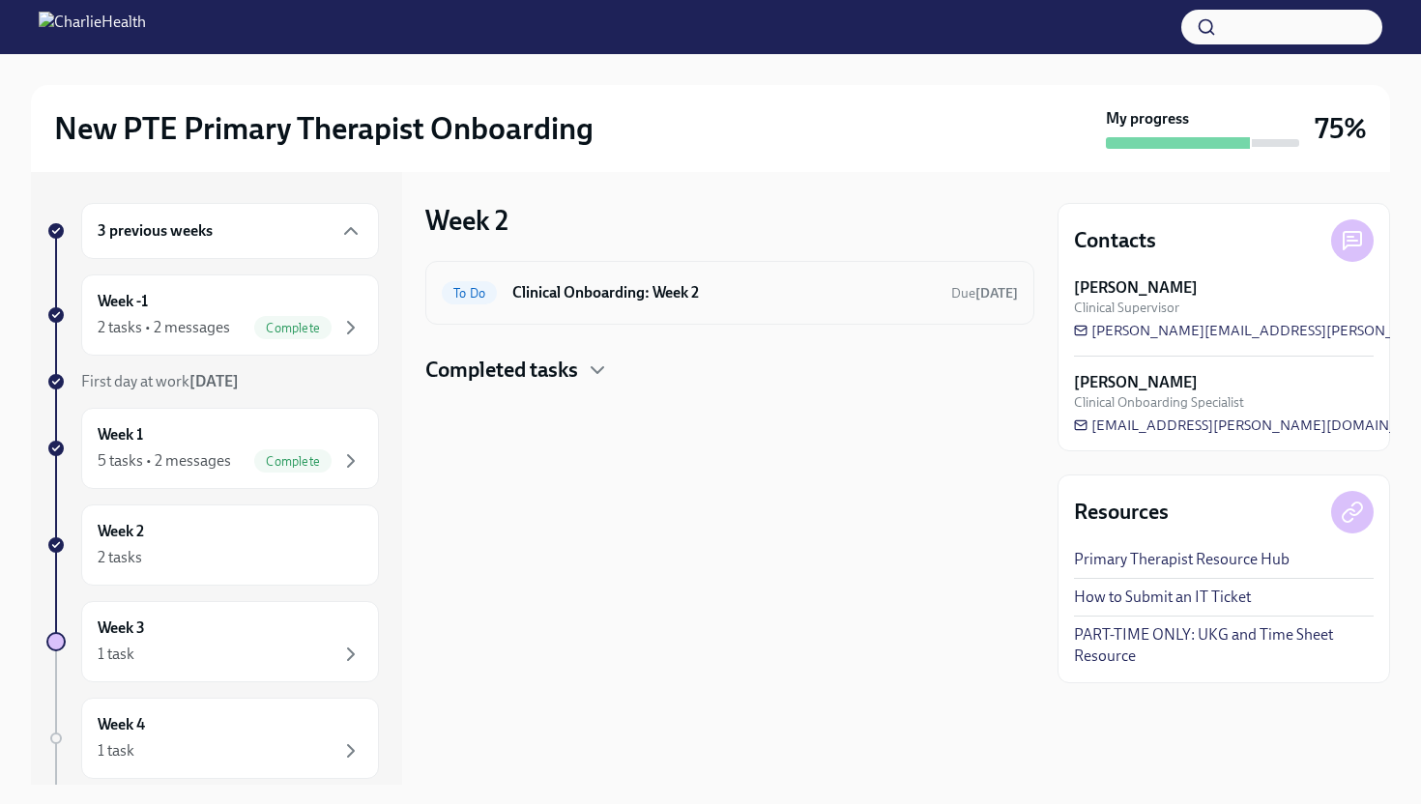
click at [588, 323] on div "To Do Clinical Onboarding: Week 2 Due [DATE]" at bounding box center [729, 293] width 609 height 64
click at [590, 311] on div "To Do Clinical Onboarding: Week 2 Due [DATE]" at bounding box center [729, 293] width 609 height 64
click at [485, 284] on div "To Do" at bounding box center [469, 292] width 55 height 23
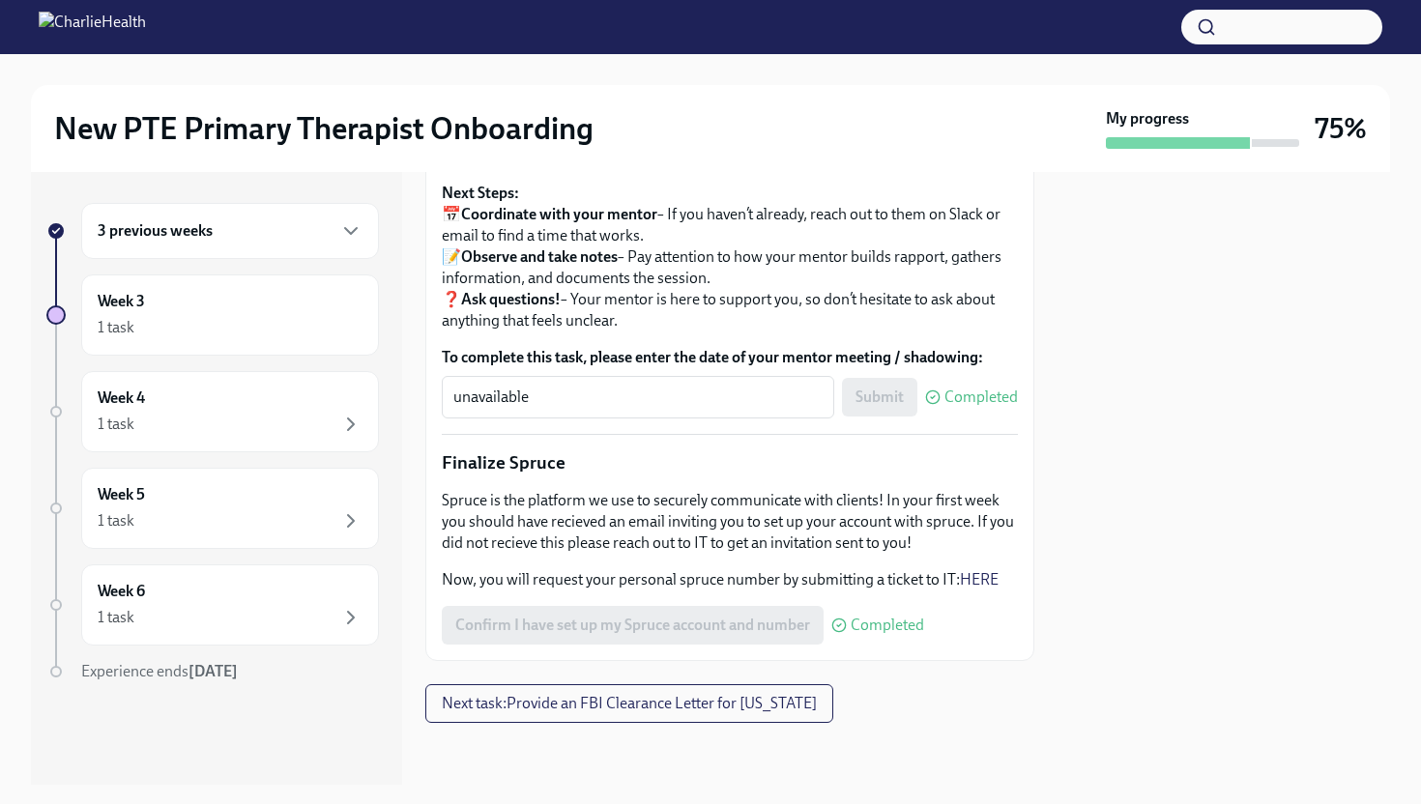
scroll to position [2261, 0]
click at [286, 311] on div "Week 3 1 task" at bounding box center [230, 315] width 265 height 48
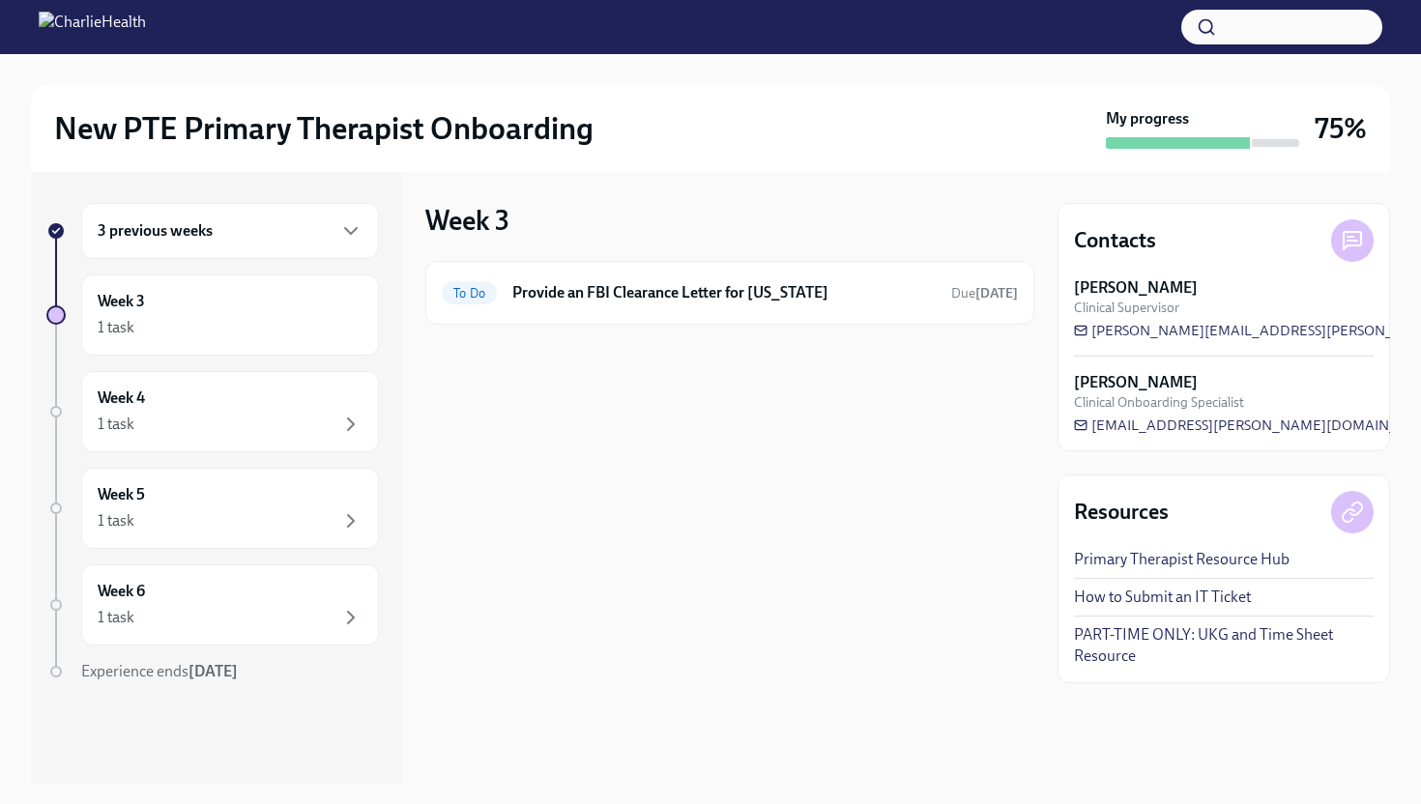
click at [287, 236] on div "3 previous weeks" at bounding box center [230, 230] width 265 height 23
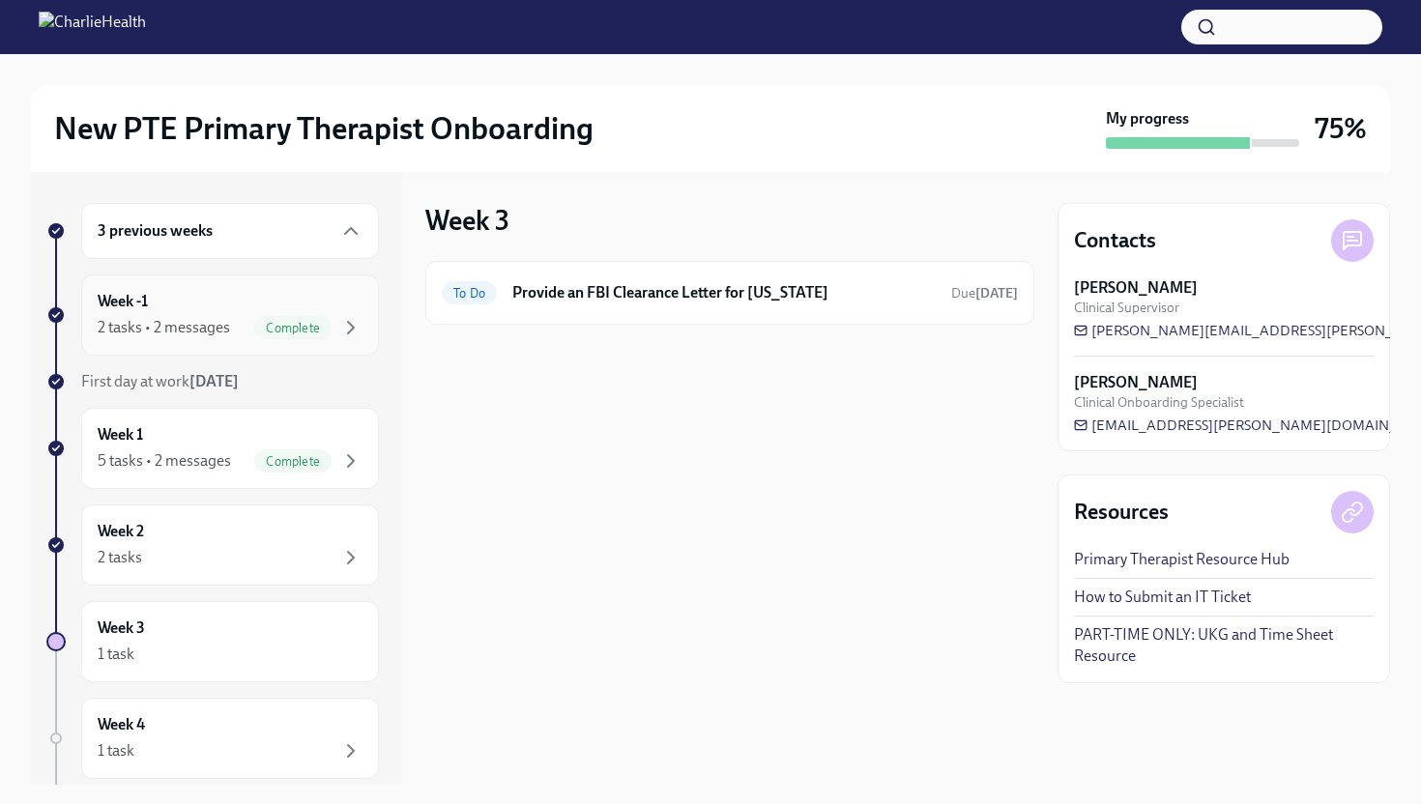
click at [247, 300] on div "Week -1 2 tasks • 2 messages Complete" at bounding box center [230, 315] width 265 height 48
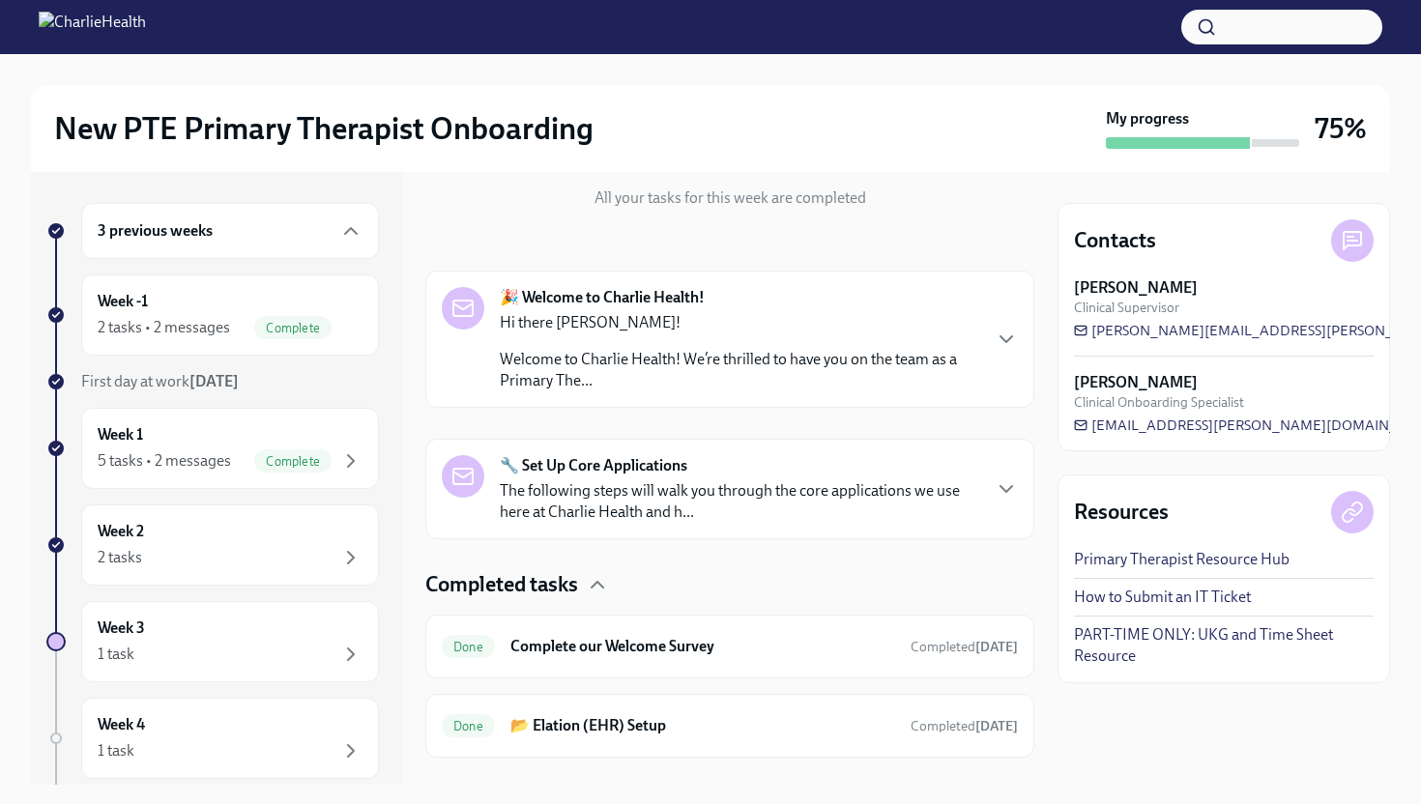
scroll to position [255, 0]
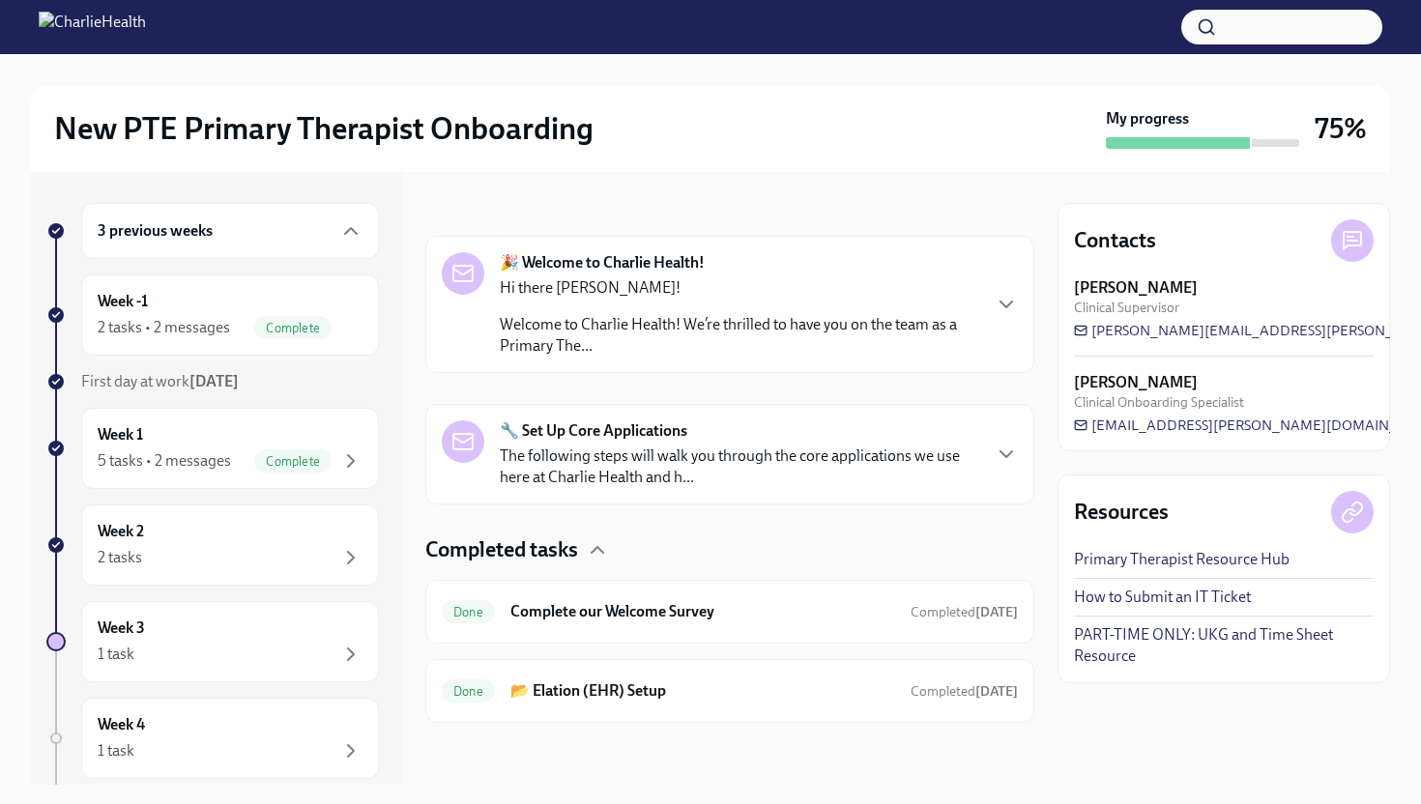
click at [293, 224] on div "3 previous weeks" at bounding box center [230, 230] width 265 height 23
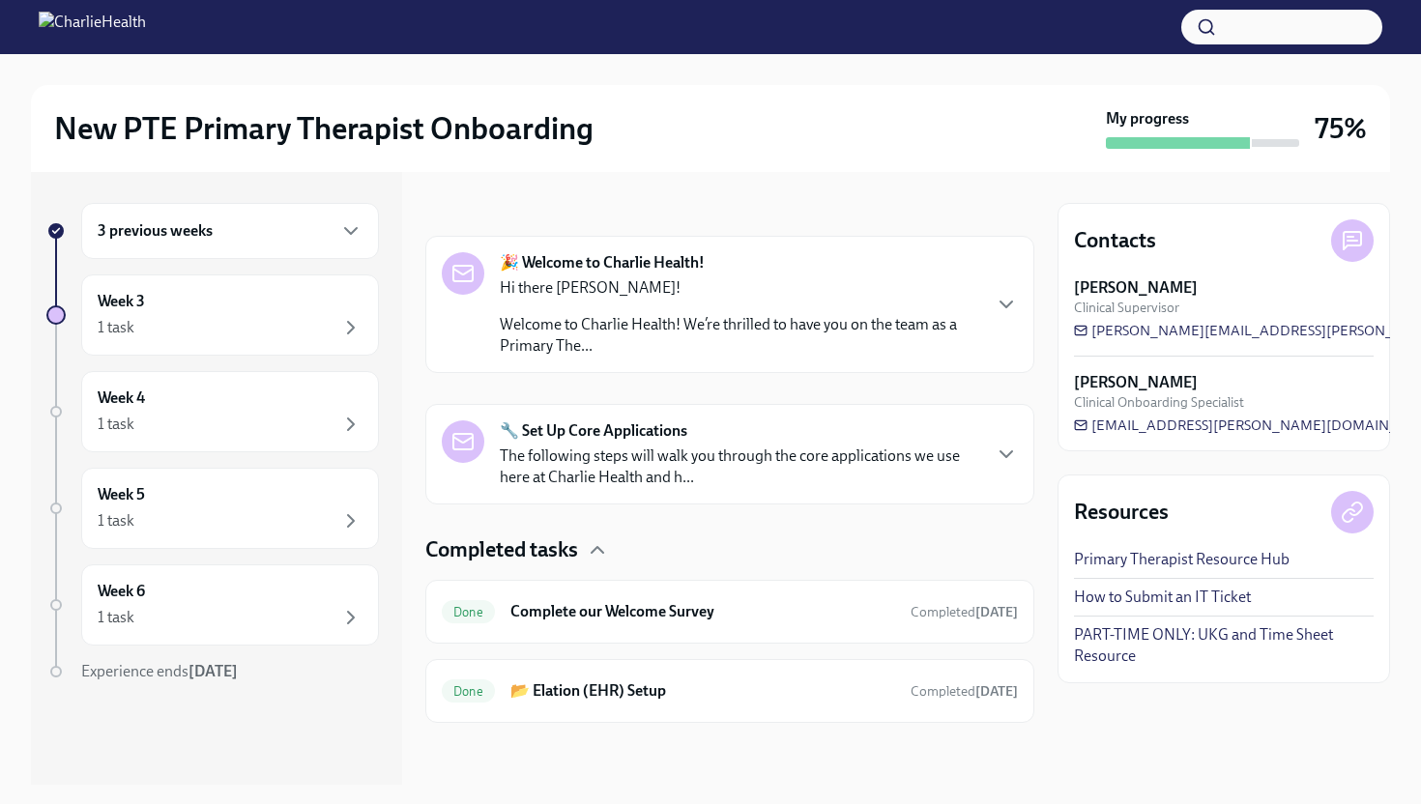
click at [273, 237] on div "3 previous weeks" at bounding box center [230, 230] width 265 height 23
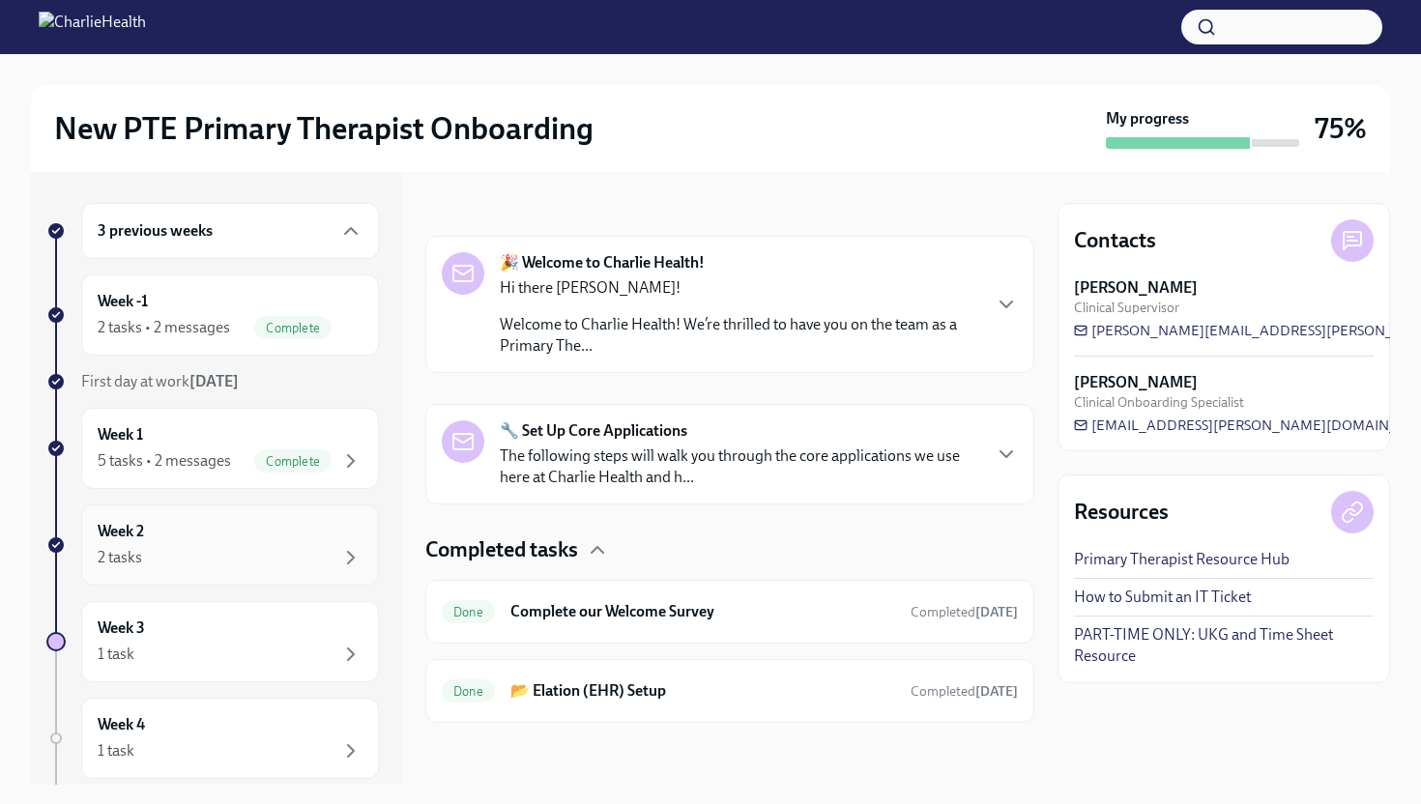
click at [235, 547] on div "2 tasks" at bounding box center [230, 557] width 265 height 23
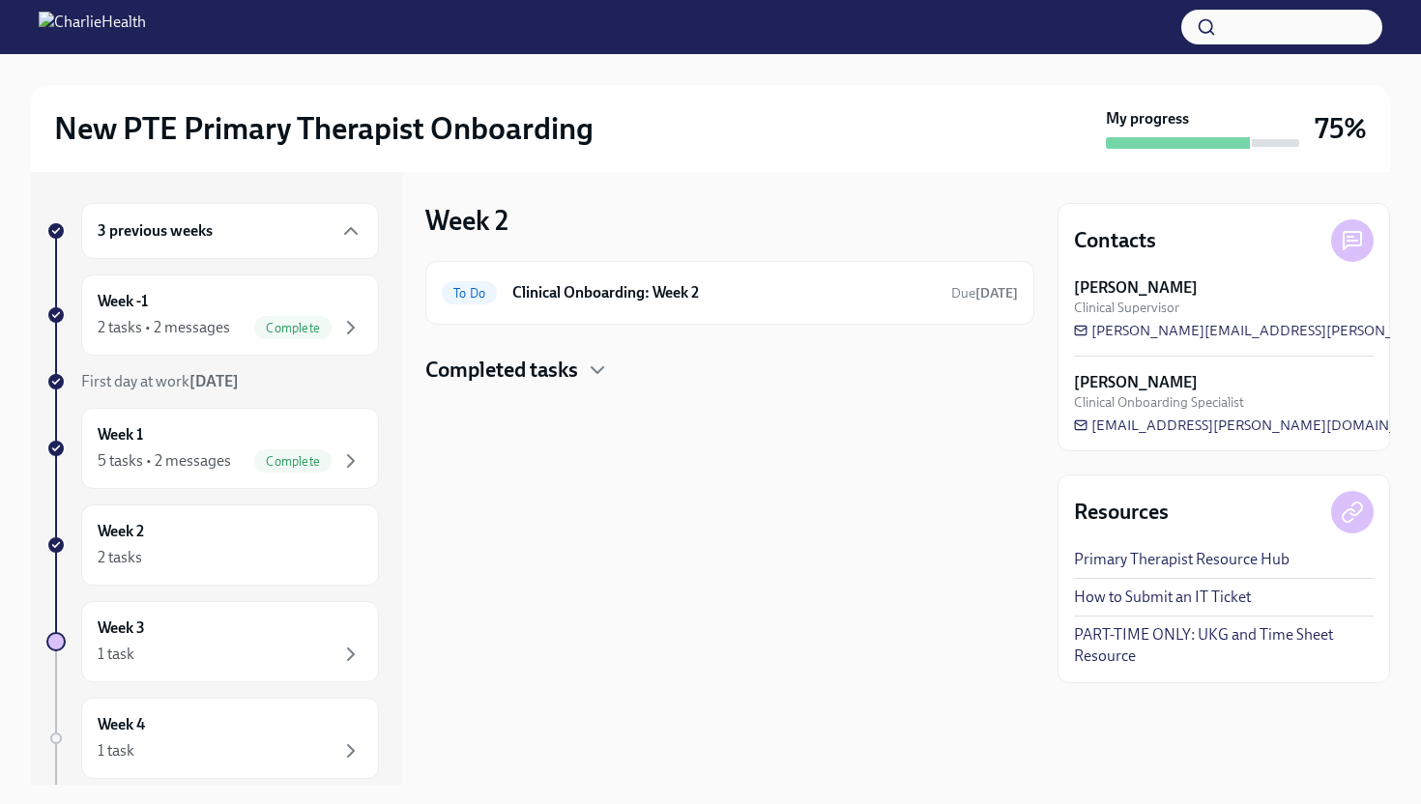
click at [552, 376] on h4 "Completed tasks" at bounding box center [501, 370] width 153 height 29
click at [559, 434] on h6 "Compliance Onboarding: Week 2" at bounding box center [702, 431] width 385 height 21
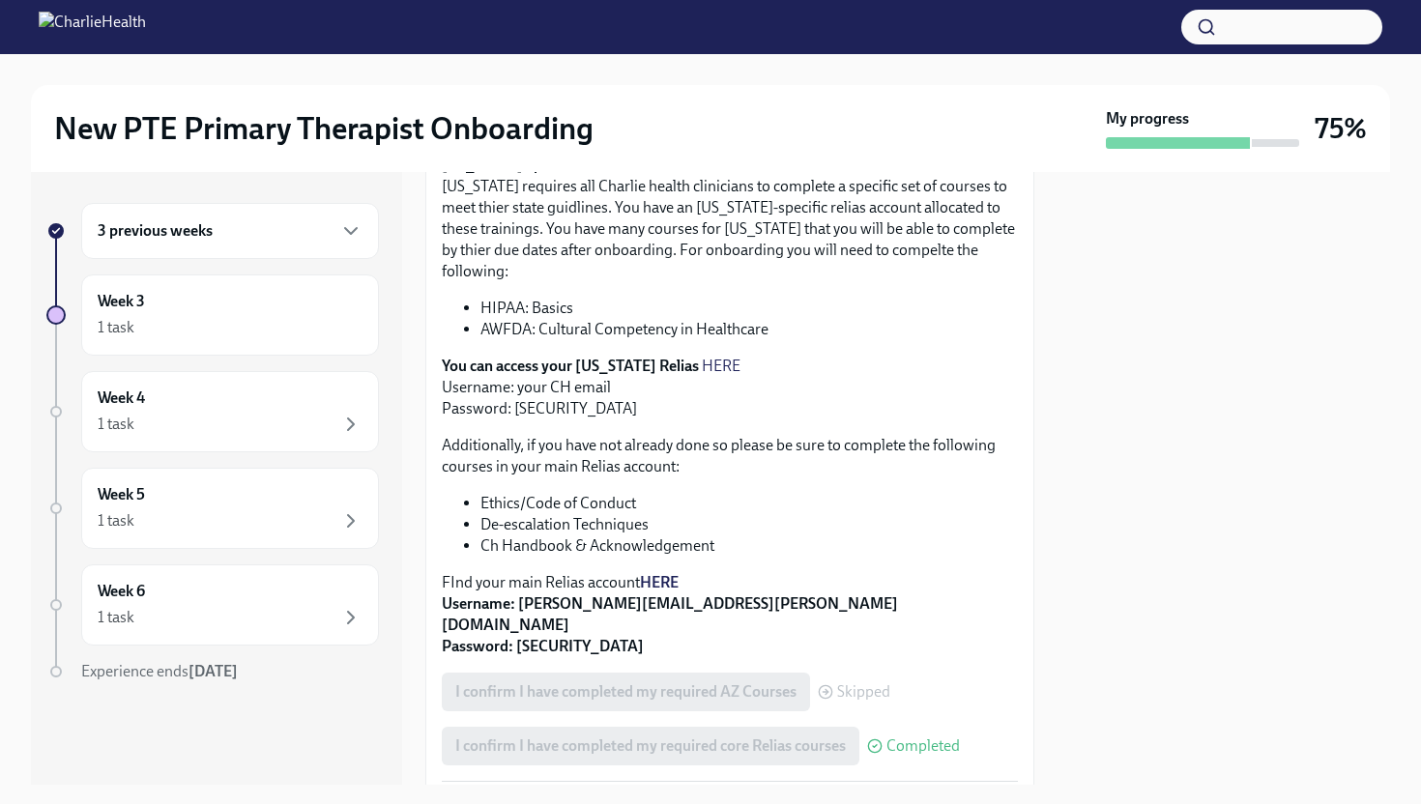
scroll to position [671, 0]
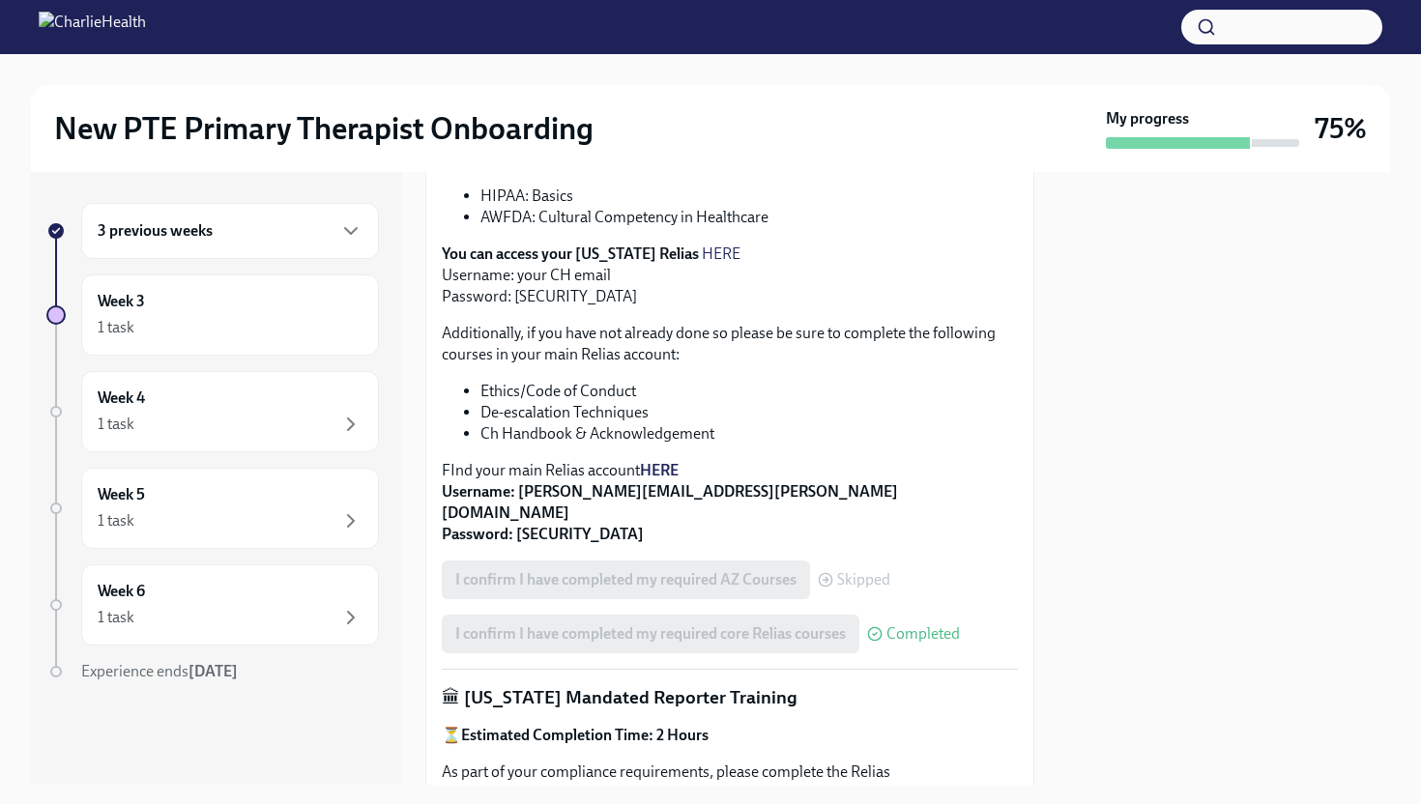
click at [613, 615] on div "I confirm I have completed my required core Relias courses Completed" at bounding box center [701, 634] width 518 height 39
click at [634, 561] on div "I confirm I have completed my required AZ Courses Skipped" at bounding box center [666, 580] width 448 height 39
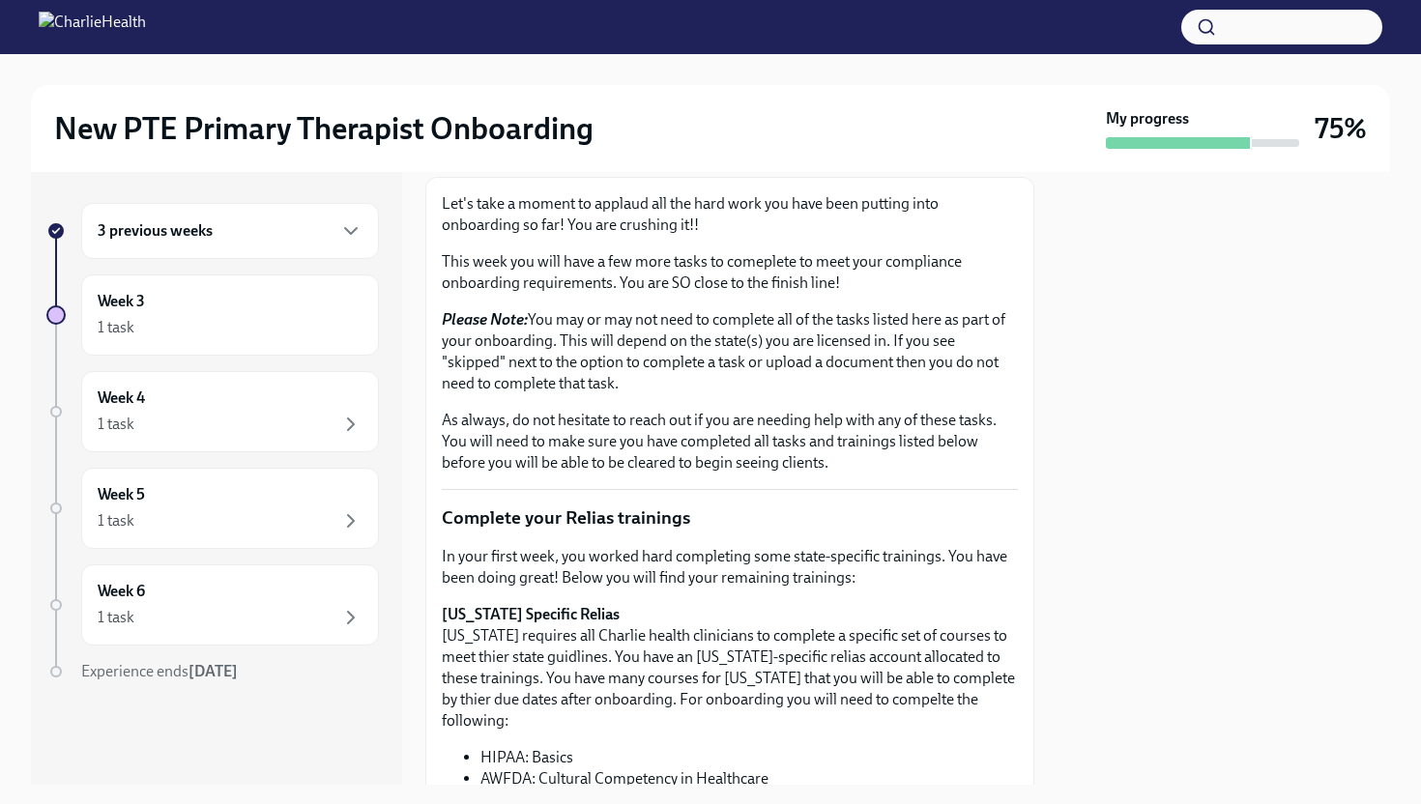
scroll to position [0, 0]
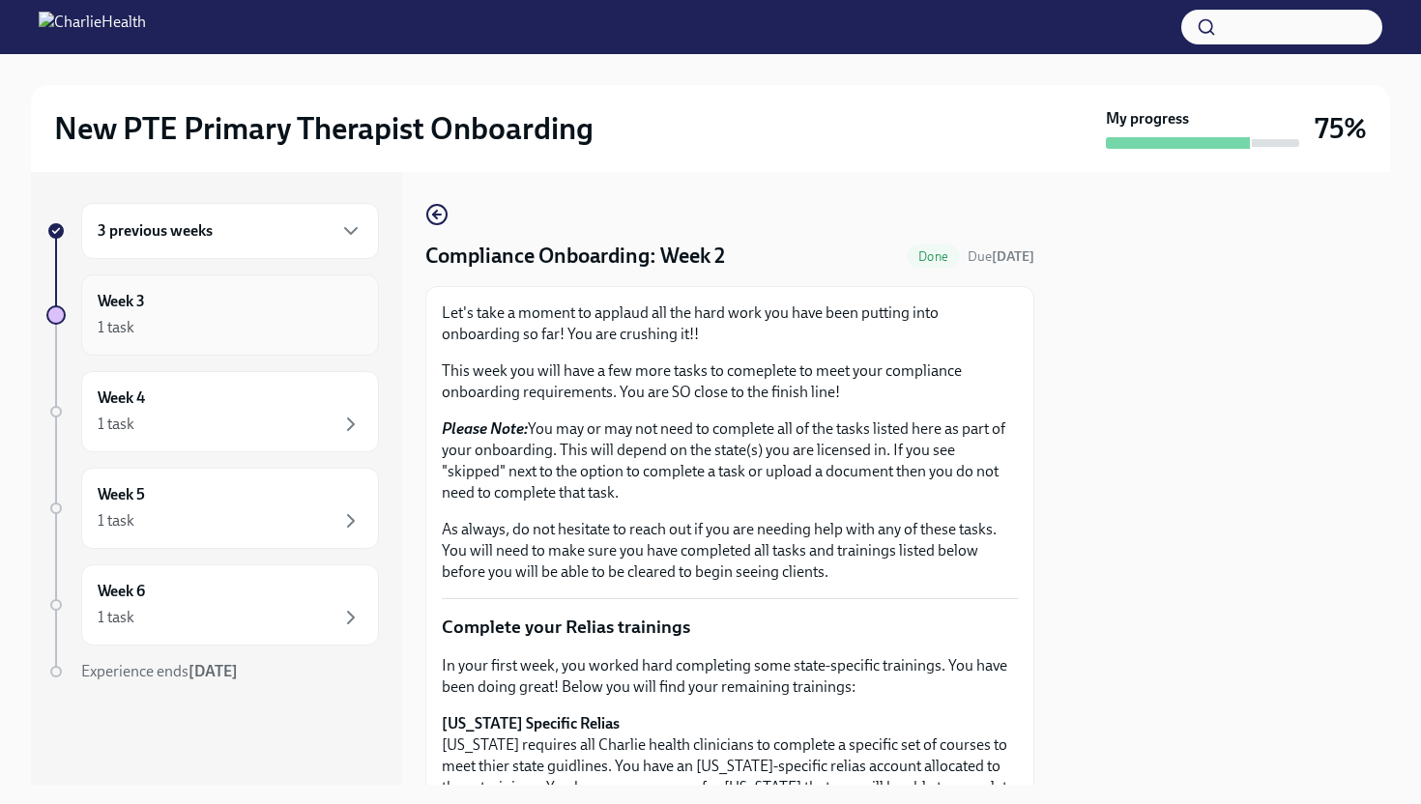
click at [212, 302] on div "Week 3 1 task" at bounding box center [230, 315] width 265 height 48
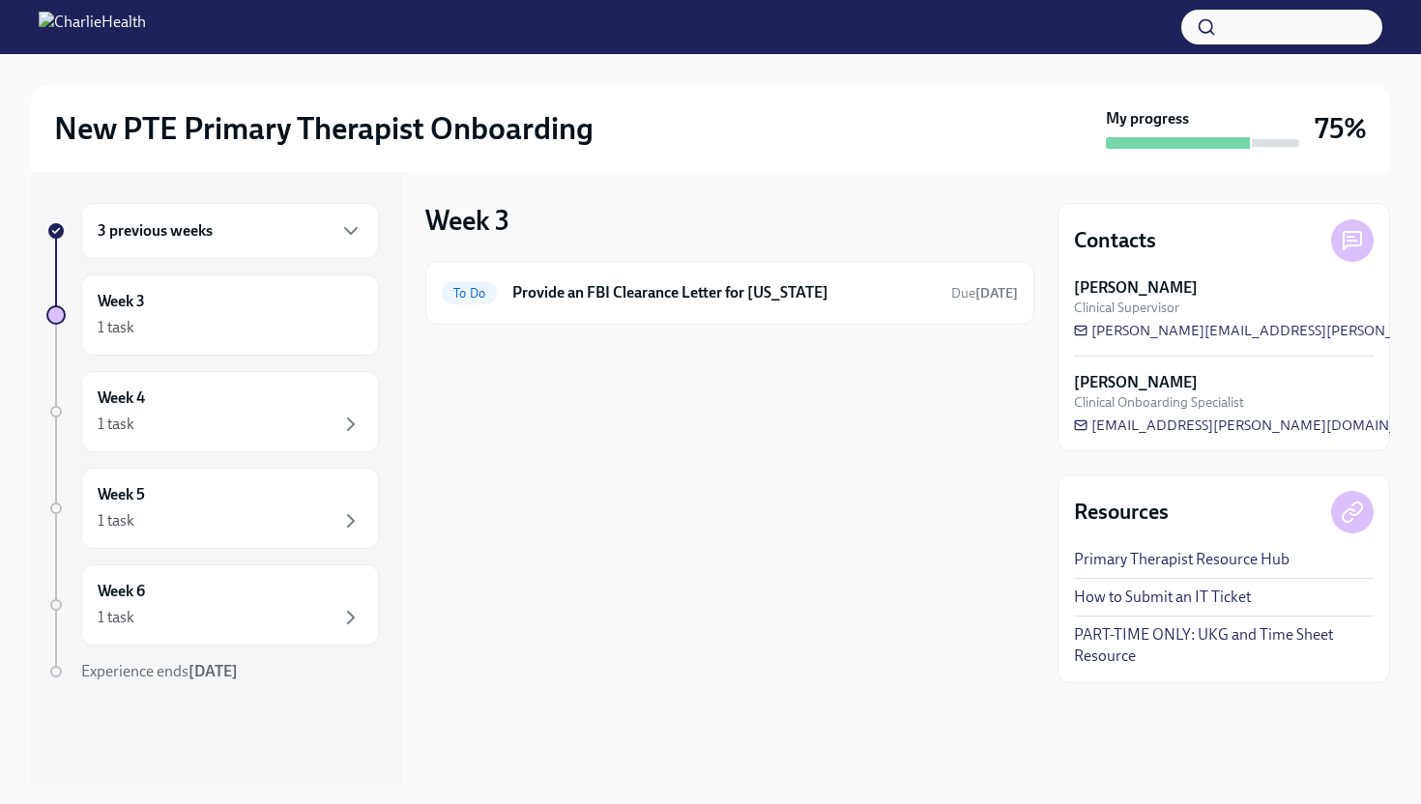
click at [212, 302] on div "Week 3 1 task" at bounding box center [230, 315] width 265 height 48
click at [239, 246] on div "3 previous weeks" at bounding box center [230, 231] width 298 height 56
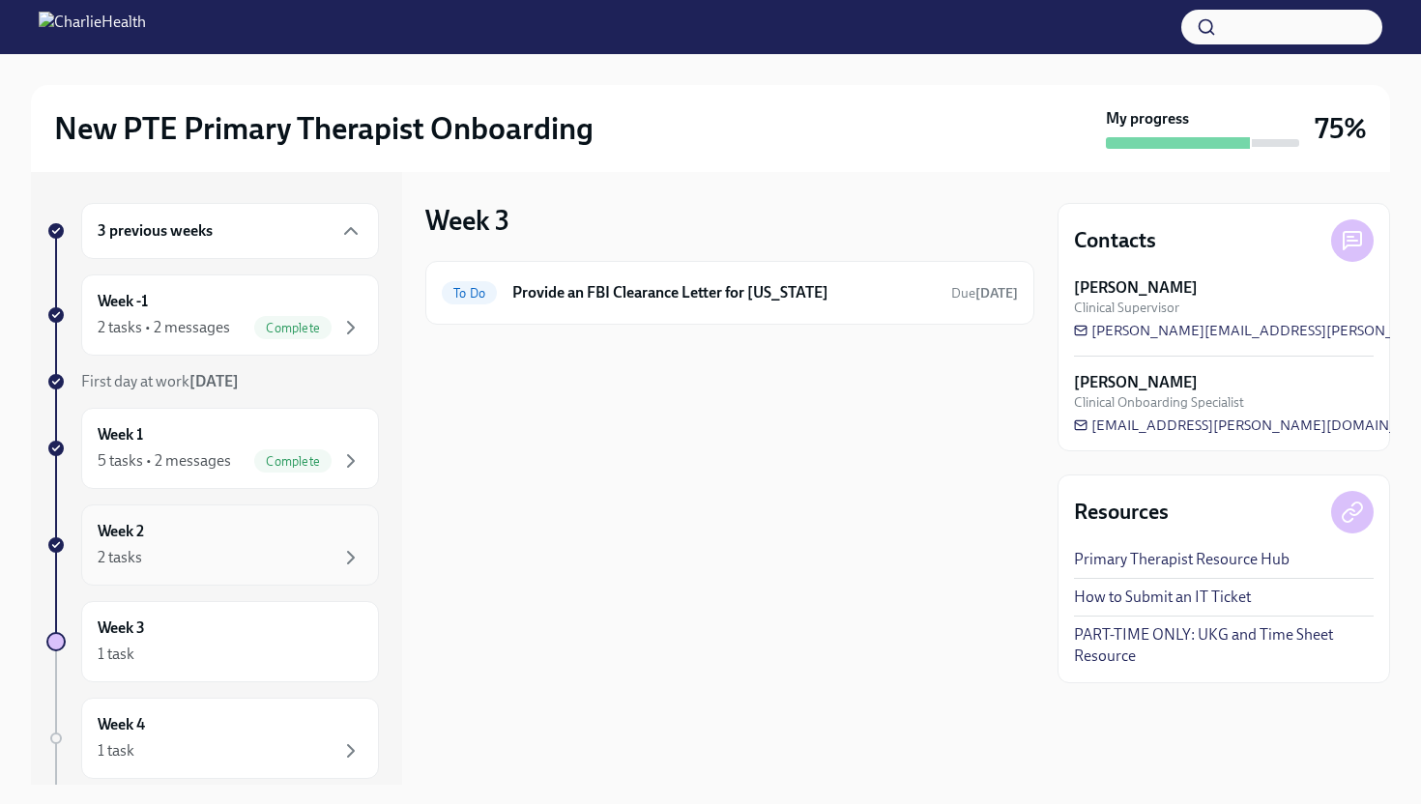
click at [163, 527] on div "Week 2 2 tasks" at bounding box center [230, 545] width 265 height 48
click at [559, 324] on div "To Do Clinical Onboarding: Week 2 Due [DATE]" at bounding box center [729, 293] width 609 height 64
click at [560, 306] on div "To Do Clinical Onboarding: Week 2 Due [DATE]" at bounding box center [730, 292] width 576 height 31
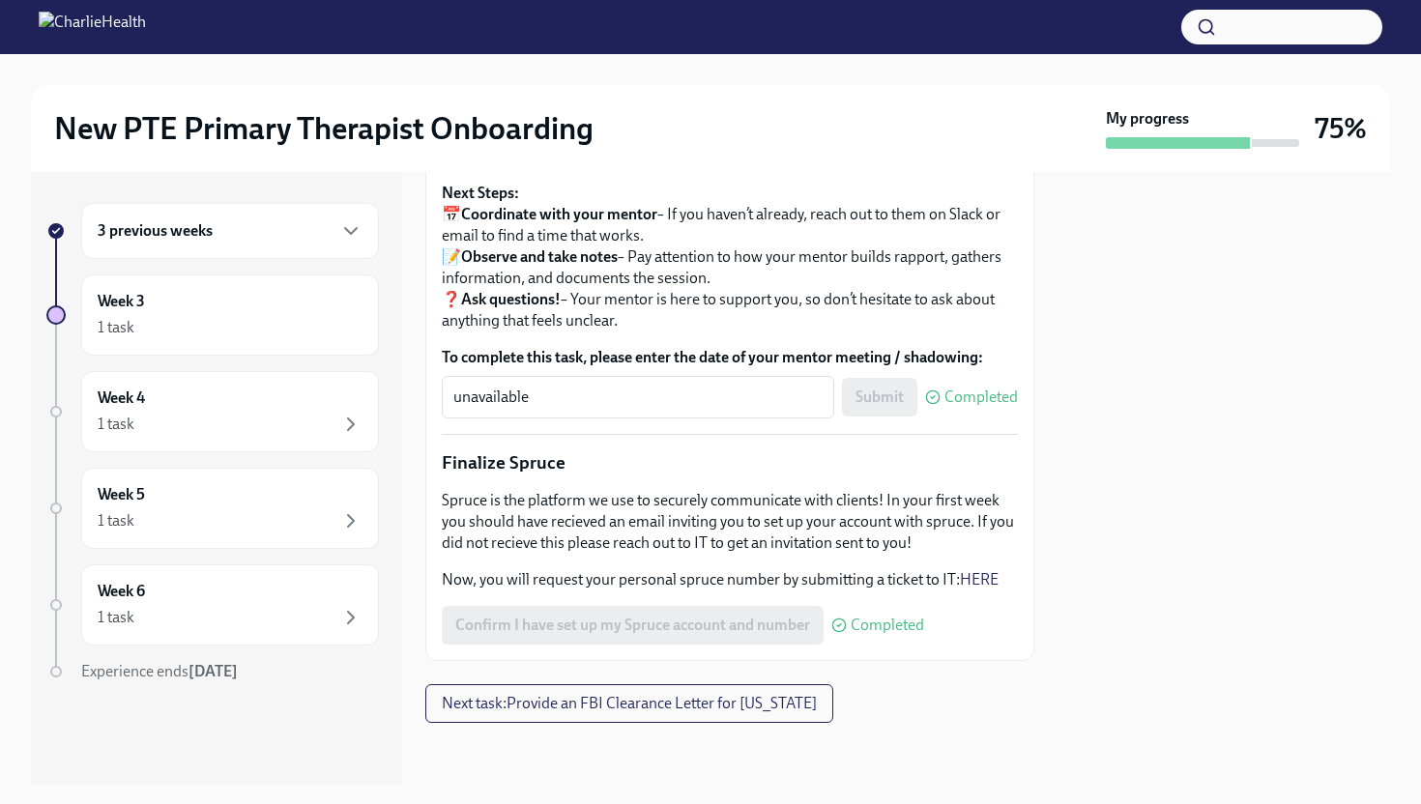
scroll to position [2261, 0]
